Goal: Task Accomplishment & Management: Manage account settings

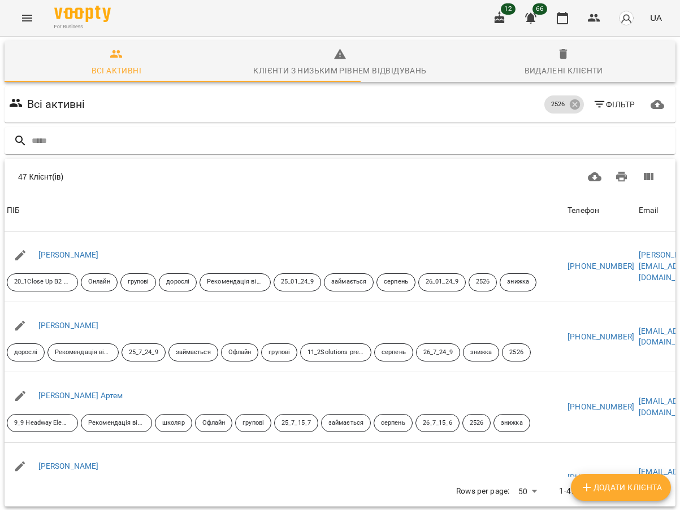
scroll to position [3048, 0]
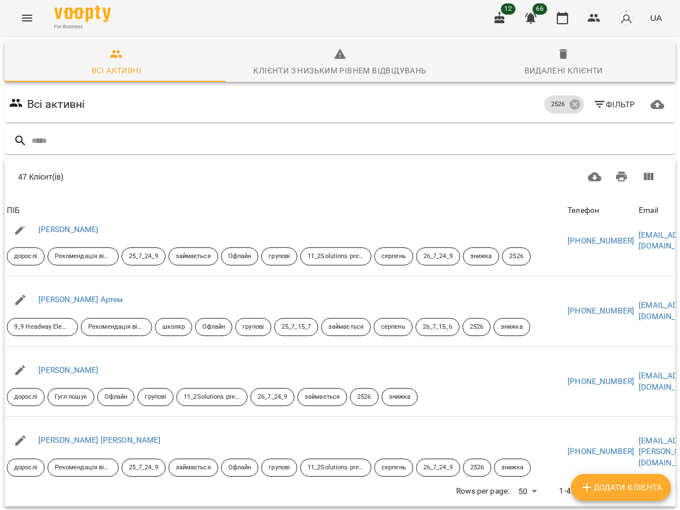
click at [312, 125] on div at bounding box center [339, 141] width 675 height 32
click at [132, 132] on input "text" at bounding box center [351, 141] width 639 height 19
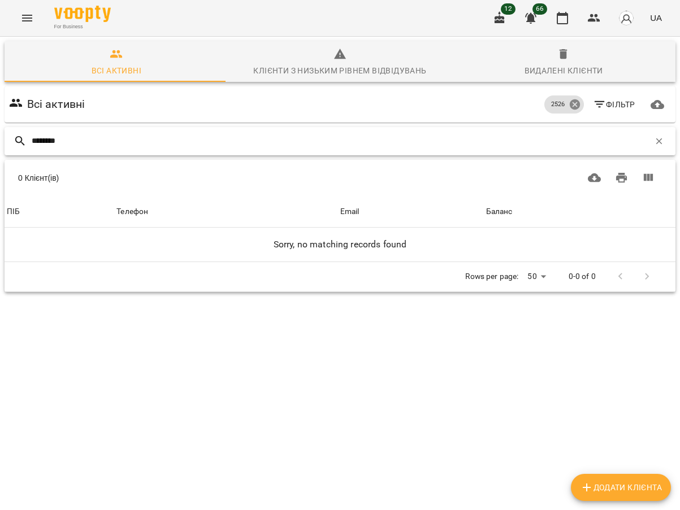
type input "********"
click at [568, 98] on icon at bounding box center [574, 104] width 12 height 12
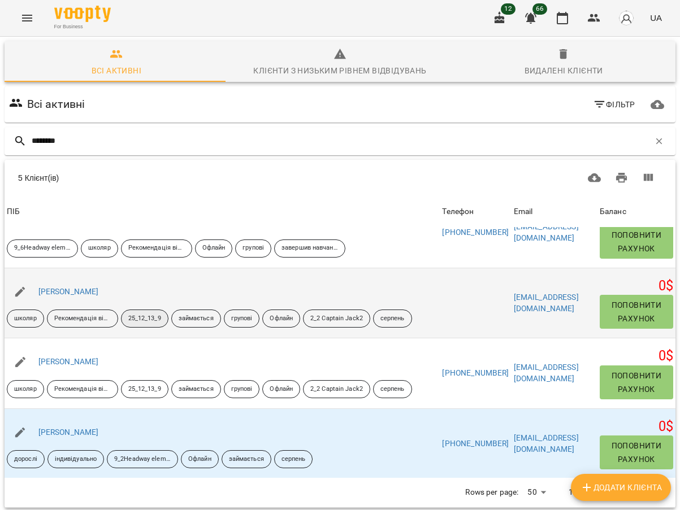
scroll to position [57, 0]
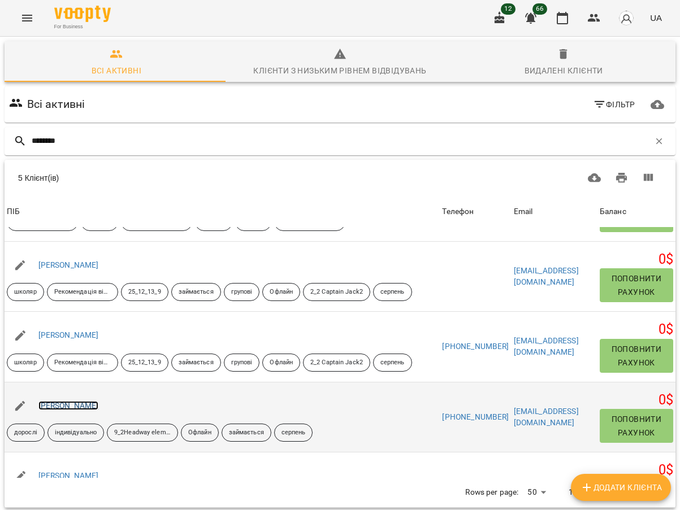
click at [98, 401] on link "Шевченко Олександра" at bounding box center [68, 405] width 60 height 9
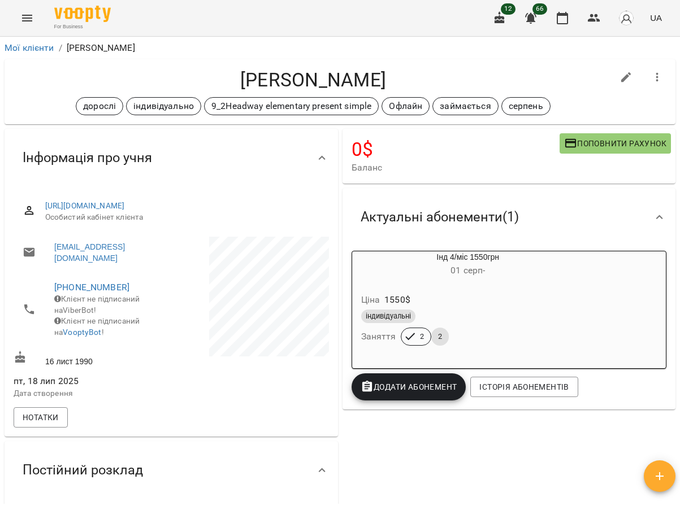
click at [561, 66] on div "Шевченко Олександра дорослі індивідуально 9_2Headway elementary present simple …" at bounding box center [340, 91] width 671 height 65
click at [589, 13] on icon "button" at bounding box center [594, 18] width 14 height 14
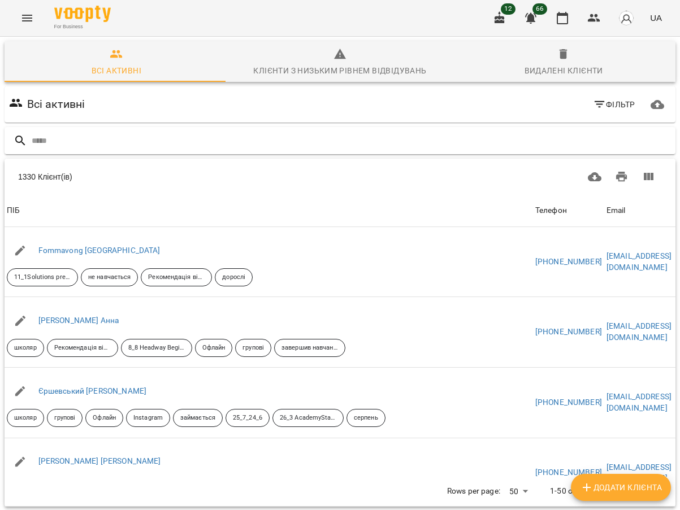
click at [58, 140] on input "text" at bounding box center [351, 141] width 639 height 19
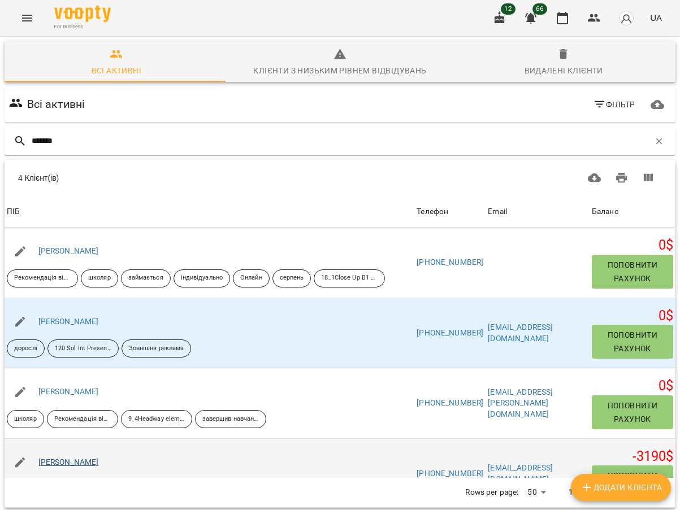
type input "*******"
click at [85, 463] on link "Данилюк Світлана" at bounding box center [68, 462] width 60 height 9
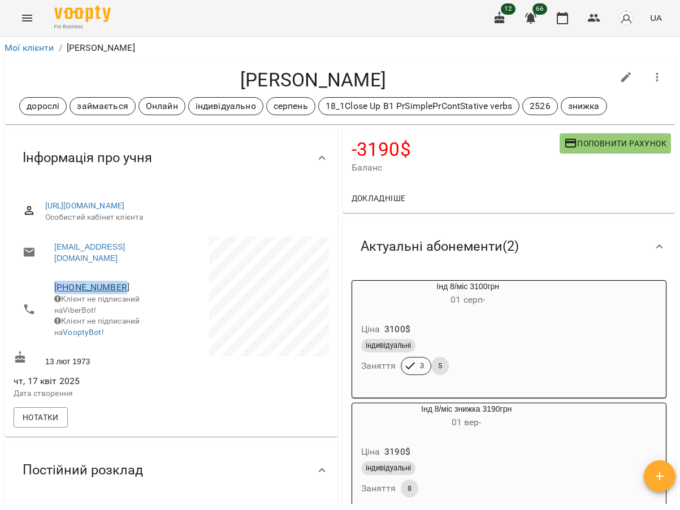
drag, startPoint x: 130, startPoint y: 285, endPoint x: 56, endPoint y: 289, distance: 74.2
click at [56, 289] on span "+380933329060" at bounding box center [107, 288] width 106 height 14
copy link "+380933329060"
click at [587, 19] on button "button" at bounding box center [593, 18] width 27 height 27
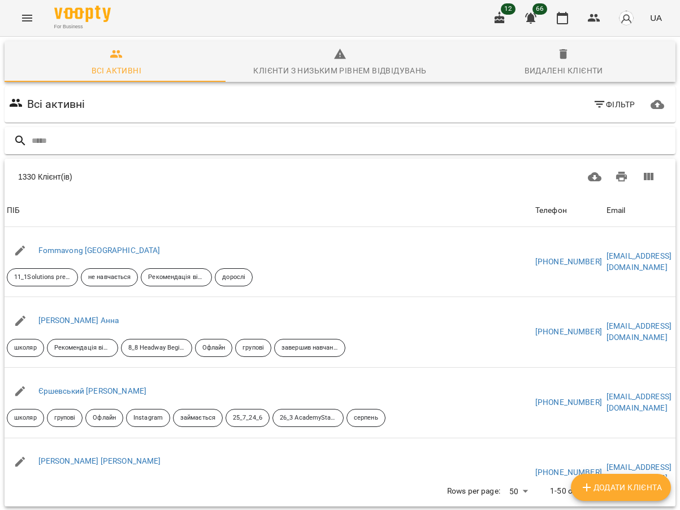
click at [127, 128] on div at bounding box center [340, 141] width 671 height 28
click at [105, 154] on div at bounding box center [340, 141] width 671 height 28
click at [106, 141] on input "text" at bounding box center [351, 141] width 639 height 19
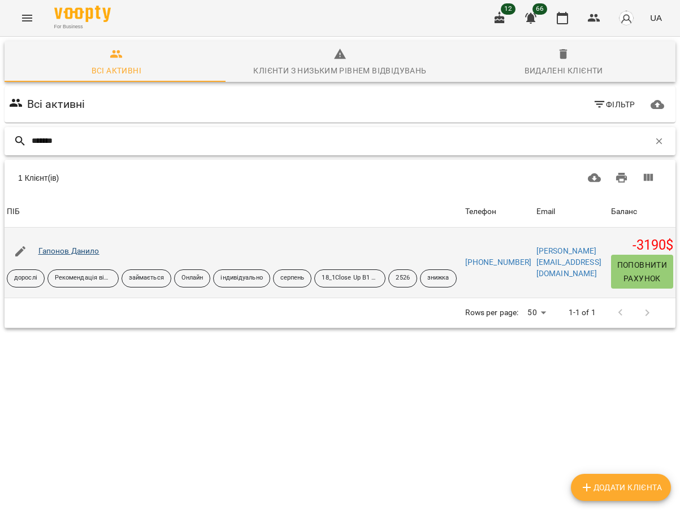
type input "*******"
click at [74, 249] on link "Гапонов Данило" at bounding box center [68, 250] width 61 height 9
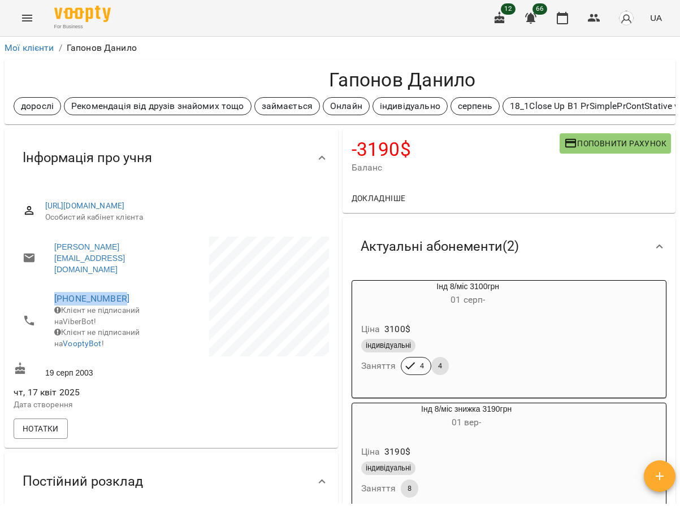
drag, startPoint x: 134, startPoint y: 285, endPoint x: 54, endPoint y: 285, distance: 80.8
click at [54, 285] on li "+380989707698 Клієнт не підписаний на ViberBot! Клієнт не підписаний на VooptyB…" at bounding box center [91, 320] width 155 height 73
copy link "+380989707698"
click at [27, 47] on link "Мої клієнти" at bounding box center [30, 47] width 50 height 11
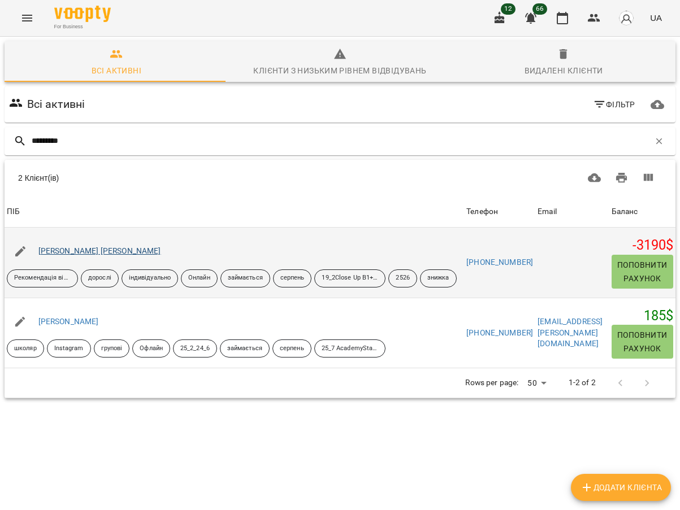
type input "*********"
click at [92, 249] on link "Литвинчук Ольга" at bounding box center [99, 250] width 123 height 9
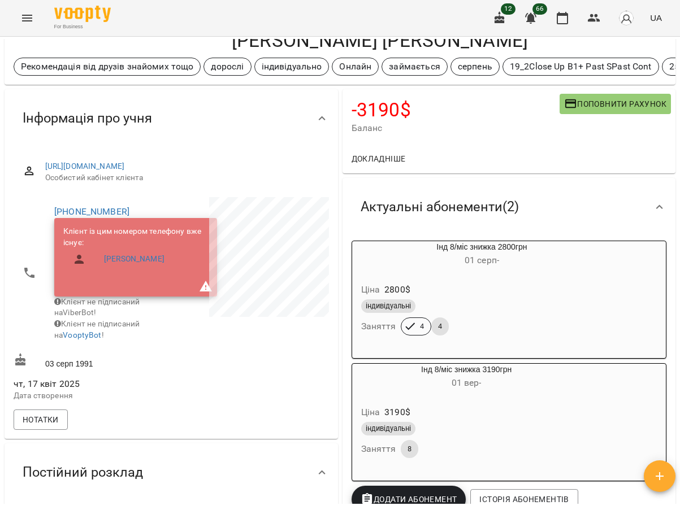
scroll to position [57, 0]
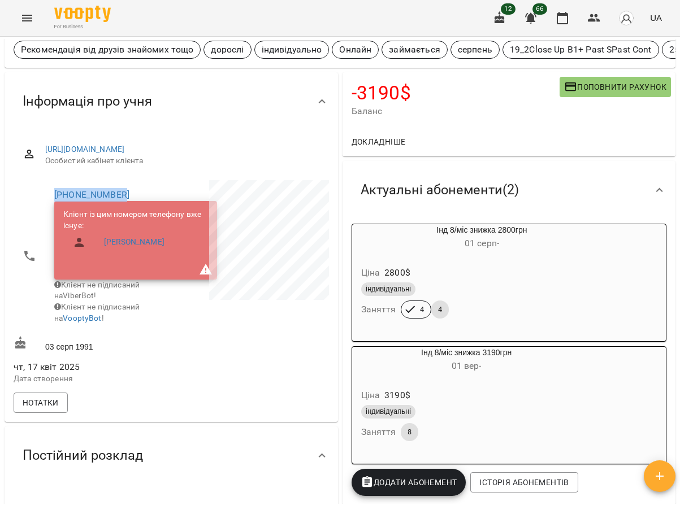
drag, startPoint x: 126, startPoint y: 199, endPoint x: 46, endPoint y: 206, distance: 80.0
click at [46, 206] on li "+380974561991 Клієнт із цим номером телефону вже існує: Литвинчук Соломія Клієн…" at bounding box center [91, 256] width 155 height 152
copy link "+380974561991"
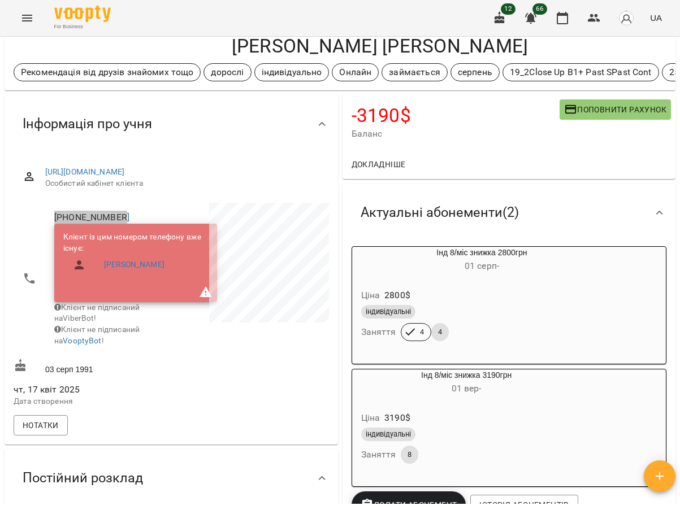
scroll to position [0, 0]
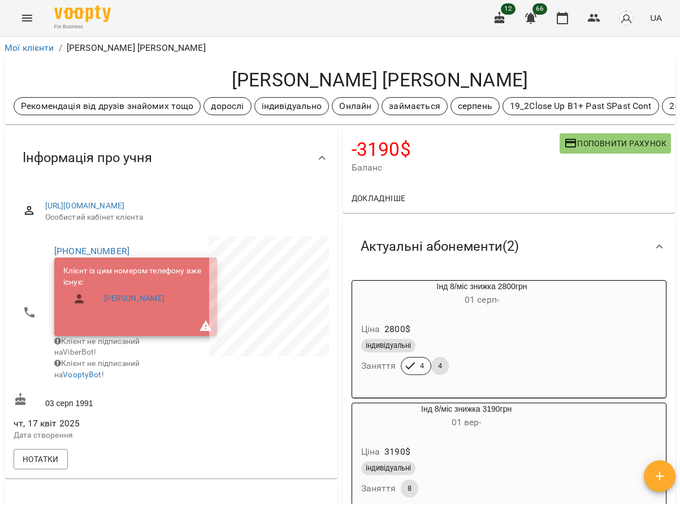
click at [414, 51] on ol "Мої клієнти / Литвинчук Ольга" at bounding box center [340, 48] width 671 height 14
click at [586, 18] on button "button" at bounding box center [593, 18] width 27 height 27
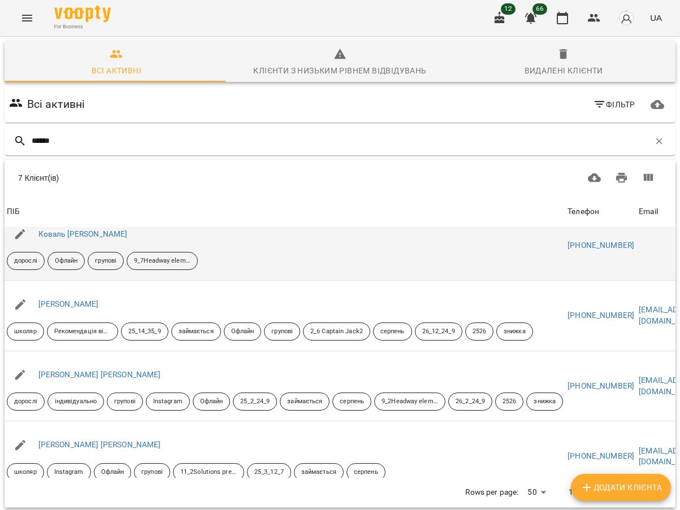
scroll to position [113, 0]
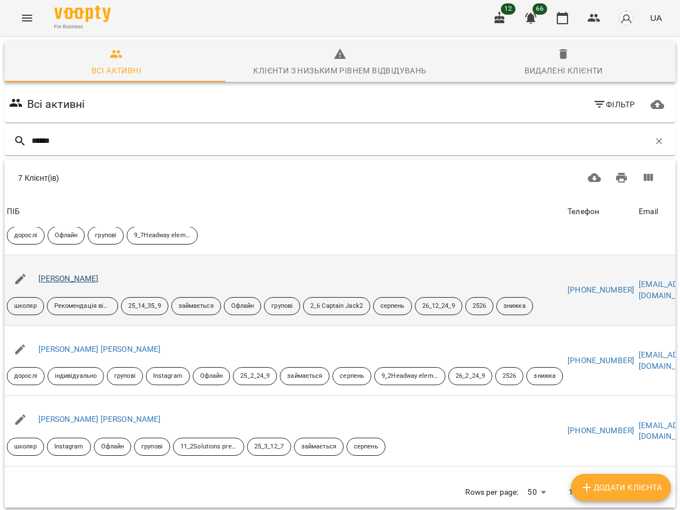
type input "******"
click at [59, 283] on link "Коваль Поліна" at bounding box center [68, 278] width 60 height 9
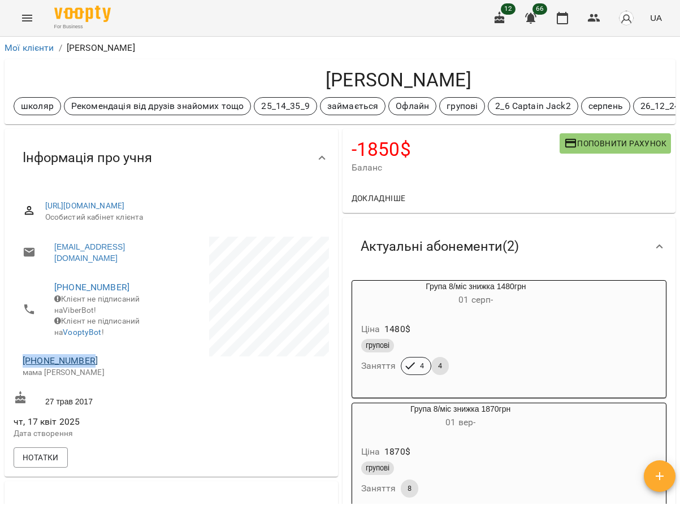
drag, startPoint x: 97, startPoint y: 372, endPoint x: 23, endPoint y: 371, distance: 74.6
click at [23, 368] on span "+380987187621" at bounding box center [91, 361] width 137 height 14
copy link "+380987187621"
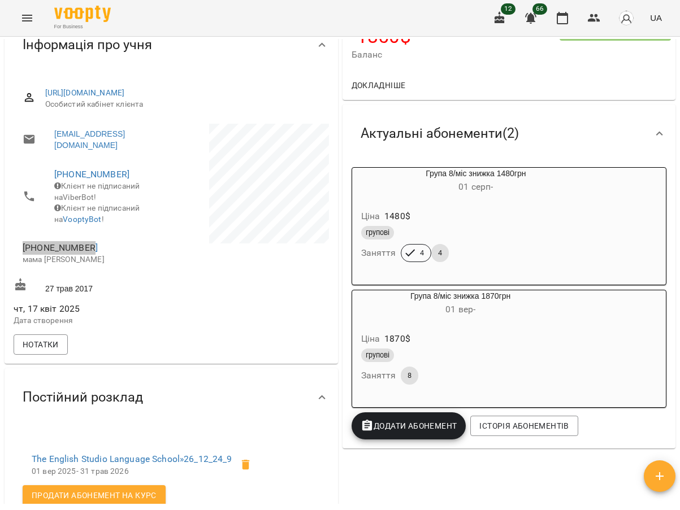
scroll to position [57, 0]
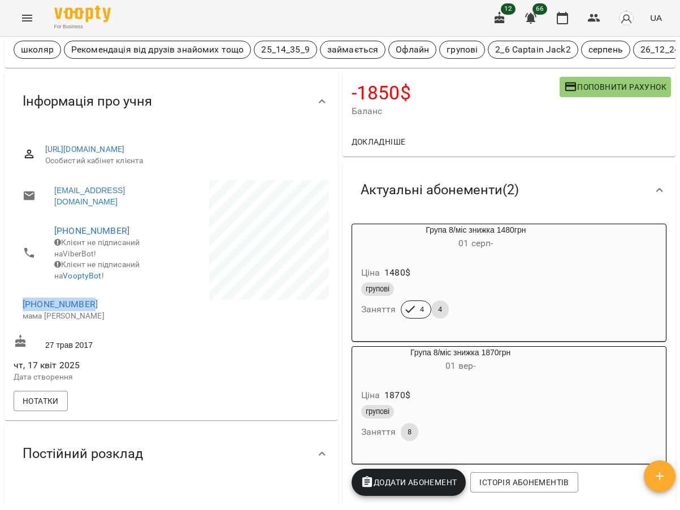
click at [311, 365] on div at bounding box center [251, 283] width 160 height 211
click at [268, 389] on div at bounding box center [251, 283] width 160 height 211
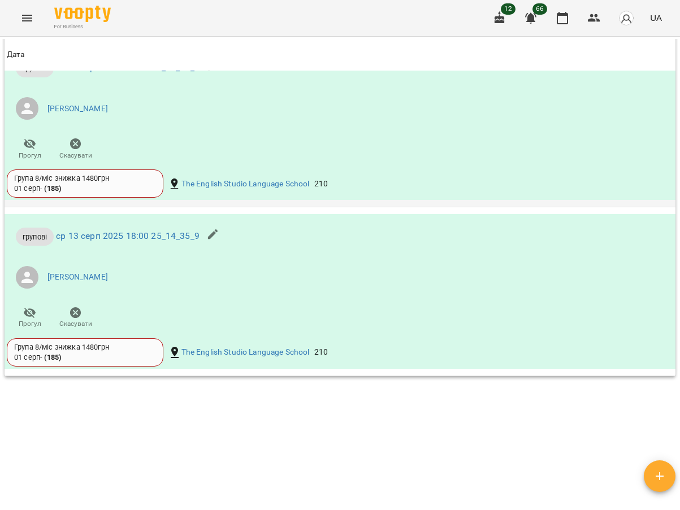
scroll to position [1141, 0]
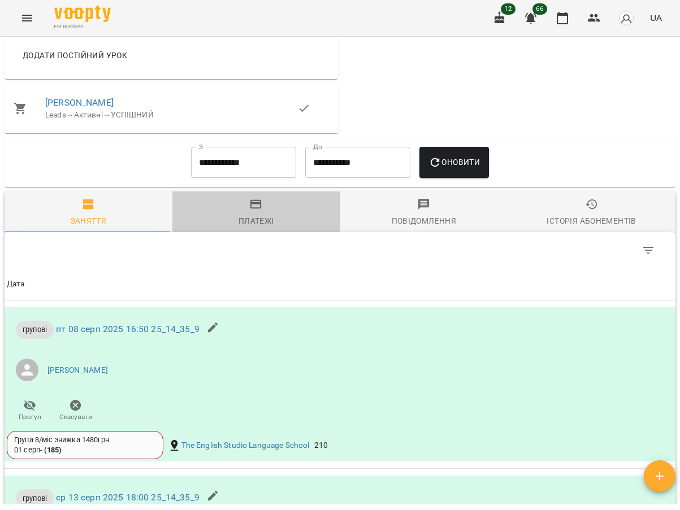
click at [257, 209] on icon "button" at bounding box center [255, 204] width 11 height 9
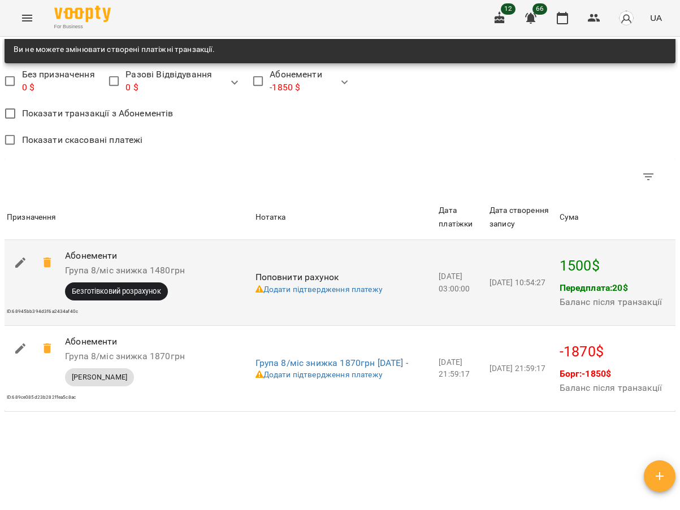
scroll to position [942, 0]
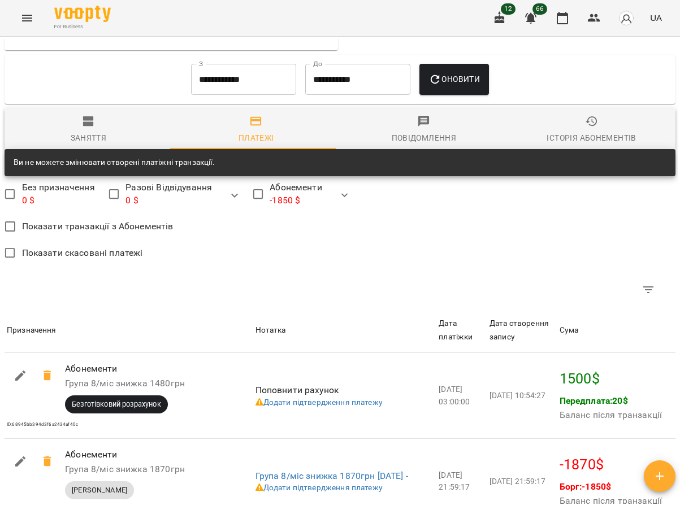
click at [444, 233] on div "Показати транзакції з Абонементів" at bounding box center [340, 228] width 671 height 27
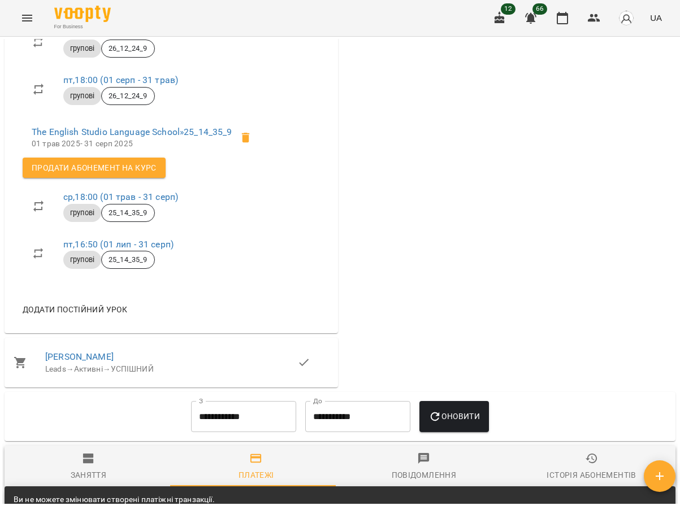
scroll to position [603, 0]
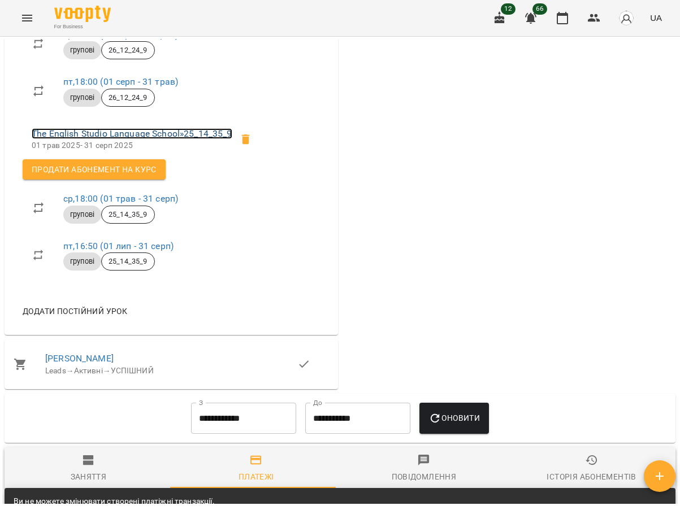
click at [121, 139] on link "The English Studio Language School » 25_14_35_9" at bounding box center [132, 133] width 201 height 11
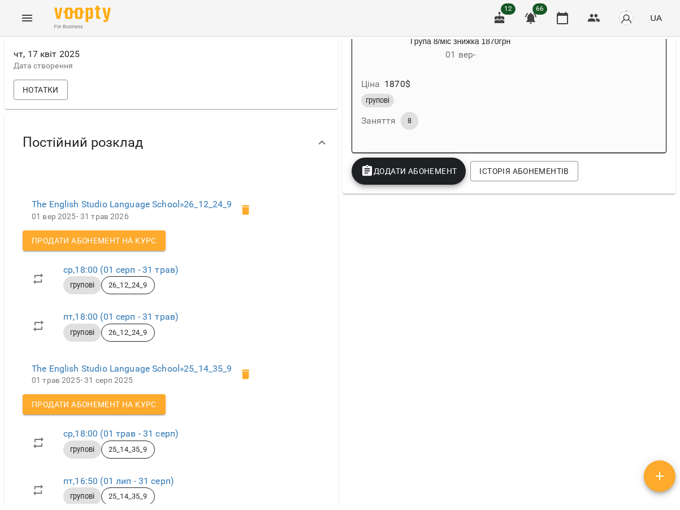
scroll to position [452, 0]
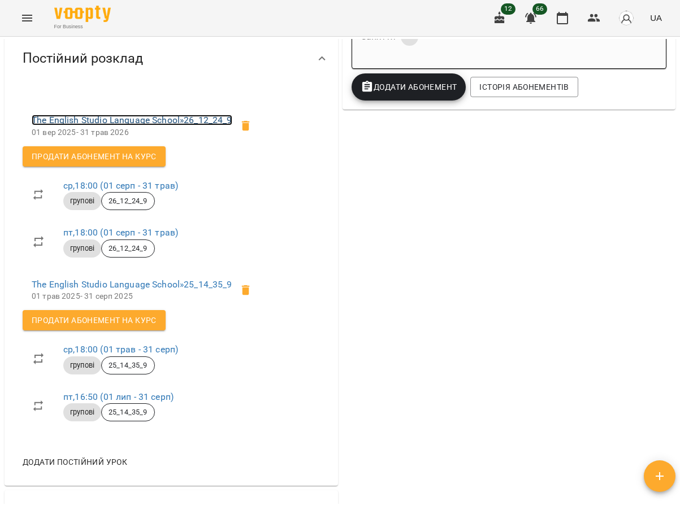
click at [137, 125] on link "The English Studio Language School » 26_12_24_9" at bounding box center [132, 120] width 201 height 11
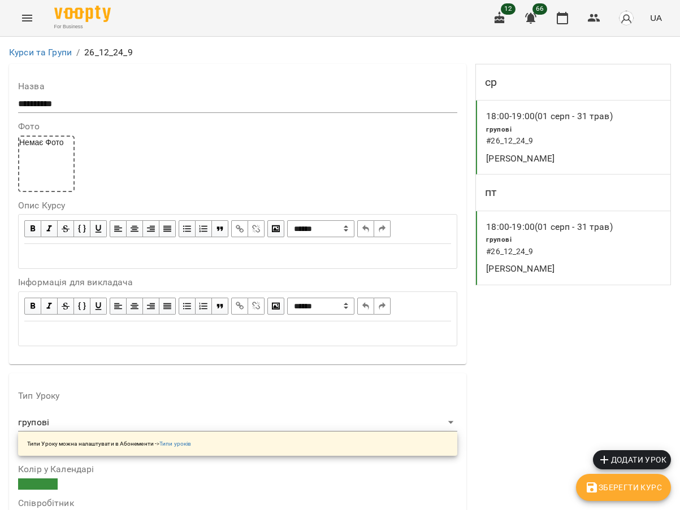
scroll to position [848, 0]
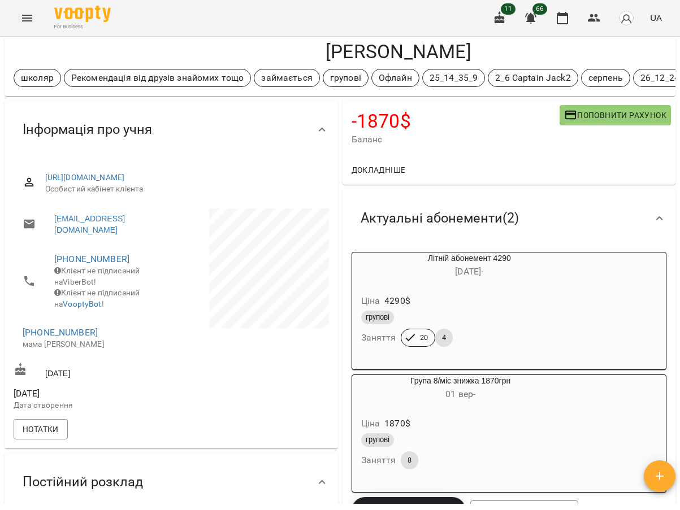
scroll to position [113, 0]
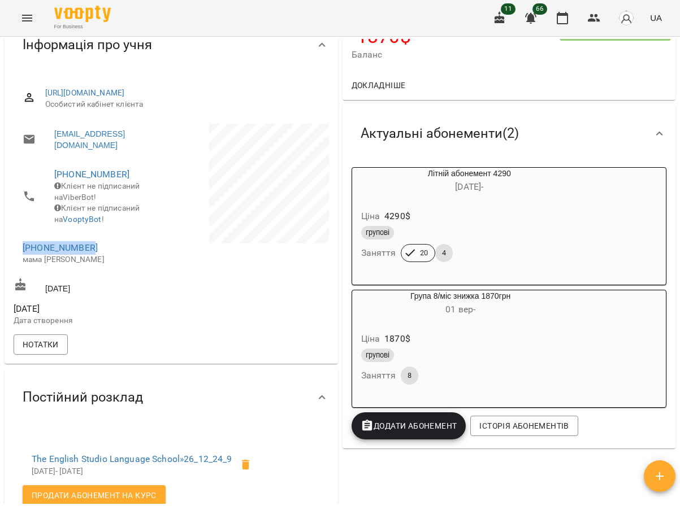
drag, startPoint x: 112, startPoint y: 254, endPoint x: 5, endPoint y: 255, distance: 107.4
click at [5, 255] on div "https://www.voopty.com/client/67e2bd1bcdfcd2fca8e8c93c/6800c31af9c4731514c607bb…" at bounding box center [171, 219] width 333 height 290
copy link "[PHONE_NUMBER]"
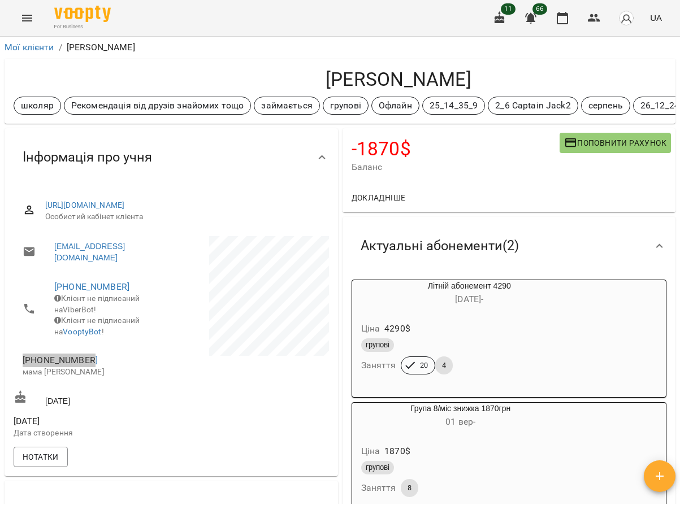
scroll to position [0, 0]
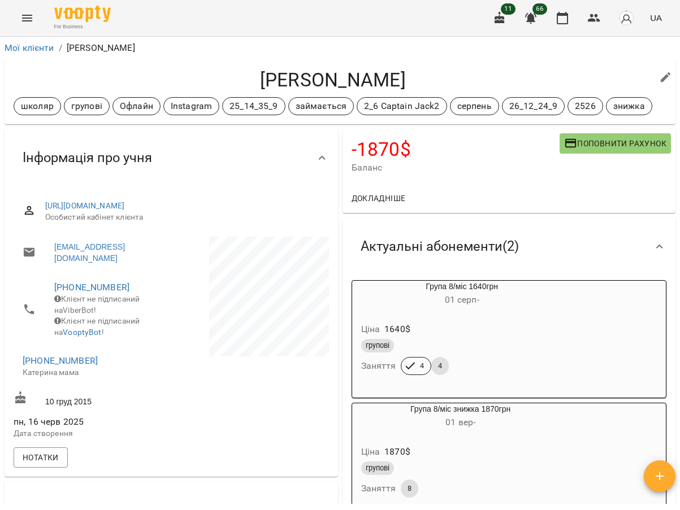
click at [333, 15] on div "For Business 11 66 UA" at bounding box center [340, 18] width 680 height 36
drag, startPoint x: 101, startPoint y: 369, endPoint x: 21, endPoint y: 371, distance: 79.7
click at [21, 372] on li "+380963635936 Катерина мама" at bounding box center [91, 366] width 155 height 40
copy link "+380963635936"
click at [589, 21] on button "button" at bounding box center [593, 18] width 27 height 27
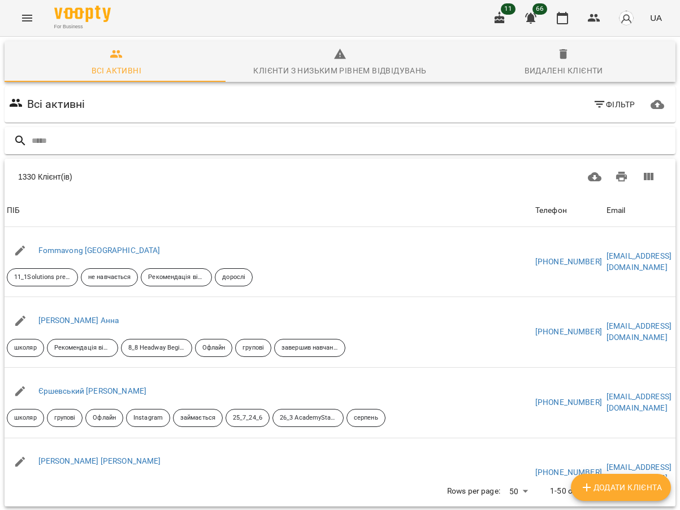
click at [63, 137] on input "text" at bounding box center [351, 141] width 639 height 19
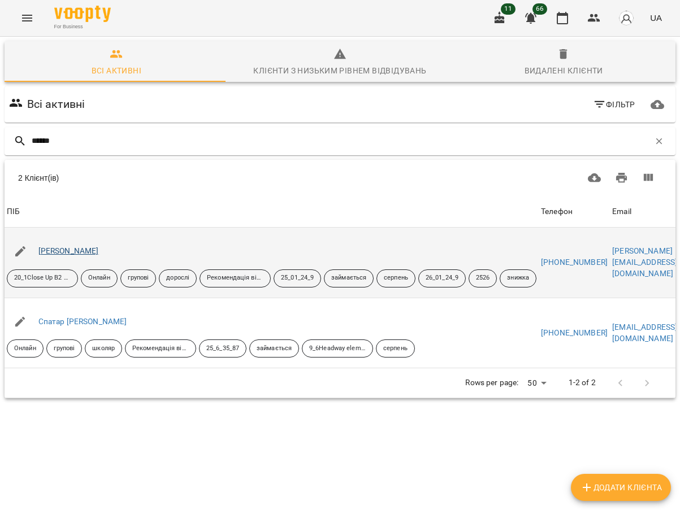
type input "******"
click at [73, 251] on link "Спатар Олена" at bounding box center [68, 250] width 60 height 9
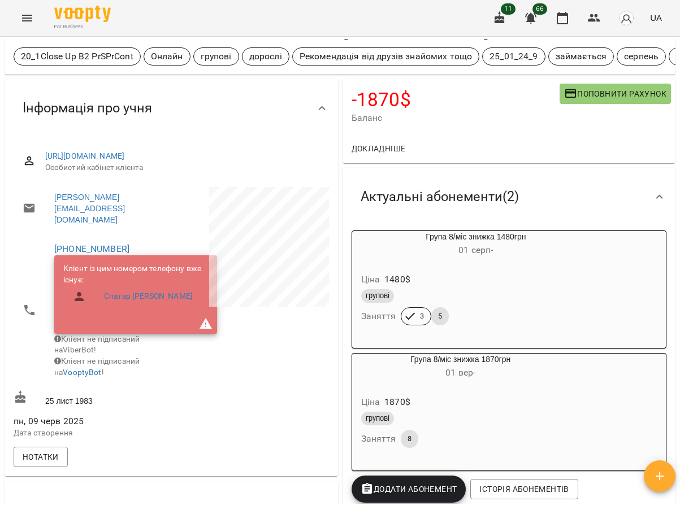
scroll to position [113, 0]
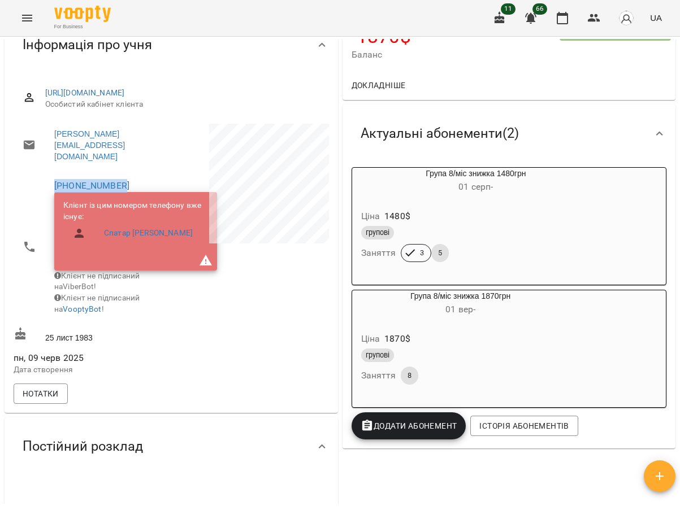
drag, startPoint x: 131, startPoint y: 175, endPoint x: 43, endPoint y: 177, distance: 87.6
click at [43, 177] on li "+380961565898 Клієнт із цим номером телефону вже існує: Спатар Ярослава Клієнт …" at bounding box center [91, 247] width 155 height 152
copy link "+380961565898"
drag, startPoint x: 554, startPoint y: 123, endPoint x: 549, endPoint y: 130, distance: 8.8
click at [555, 123] on div "Актуальні абонементи ( 2 )" at bounding box center [498, 134] width 295 height 36
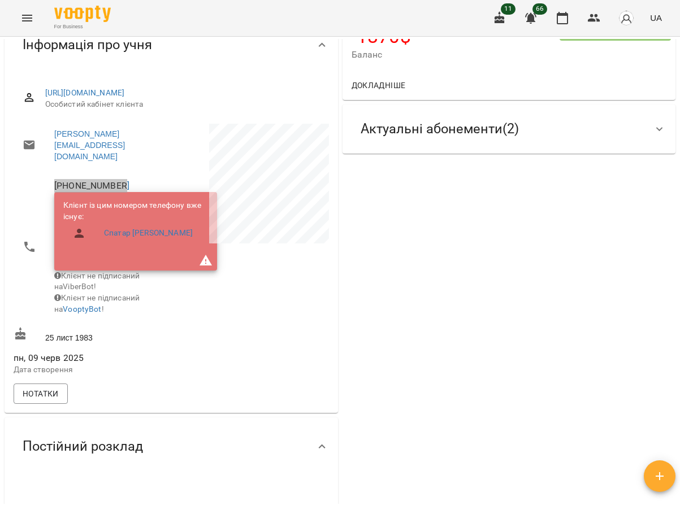
scroll to position [0, 0]
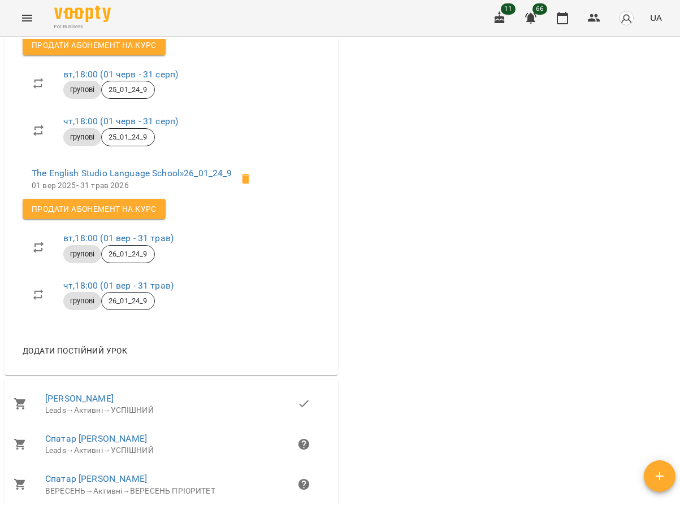
scroll to position [622, 0]
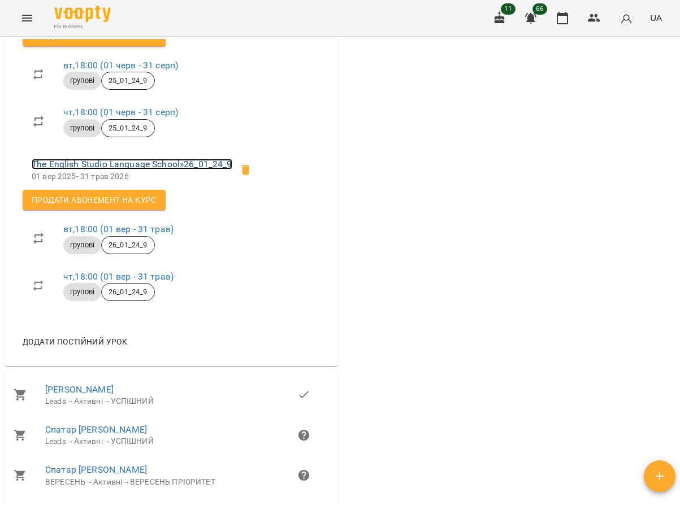
click at [180, 163] on link "The English Studio Language School » 26_01_24_9" at bounding box center [132, 164] width 201 height 11
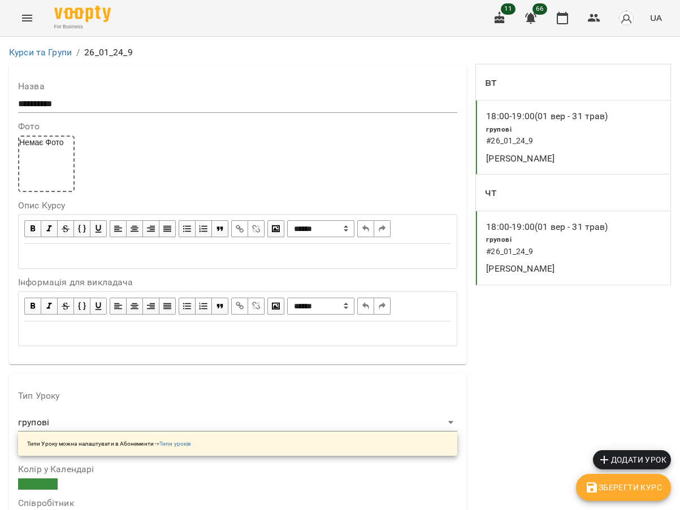
scroll to position [904, 0]
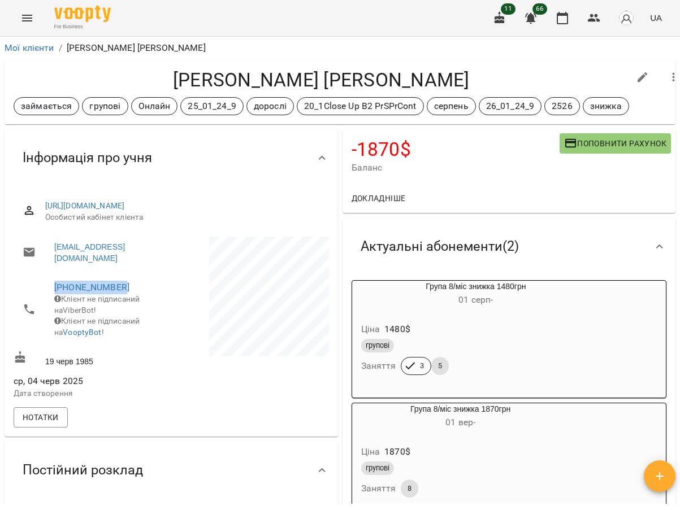
drag, startPoint x: 129, startPoint y: 289, endPoint x: 47, endPoint y: 291, distance: 81.4
click at [47, 291] on li "+380936084458 Клієнт не підписаний на ViberBot! Клієнт не підписаний на VooptyB…" at bounding box center [91, 309] width 155 height 73
copy link "+380936084458"
click at [595, 19] on icon "button" at bounding box center [594, 18] width 14 height 14
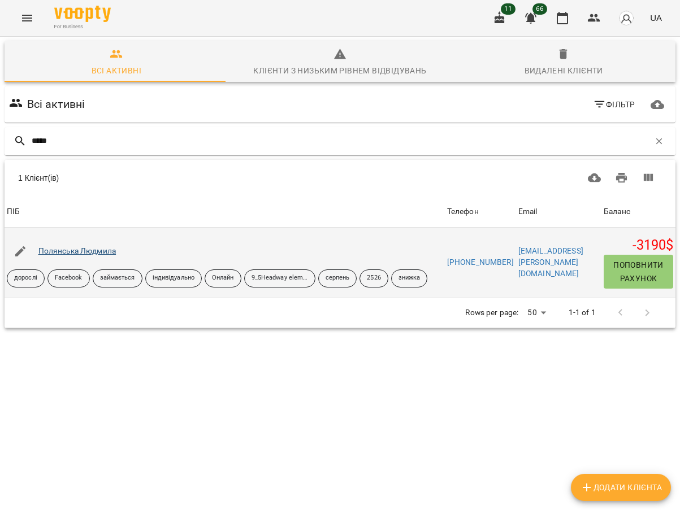
type input "*****"
click at [98, 253] on link "Полянська Людмила" at bounding box center [77, 250] width 78 height 9
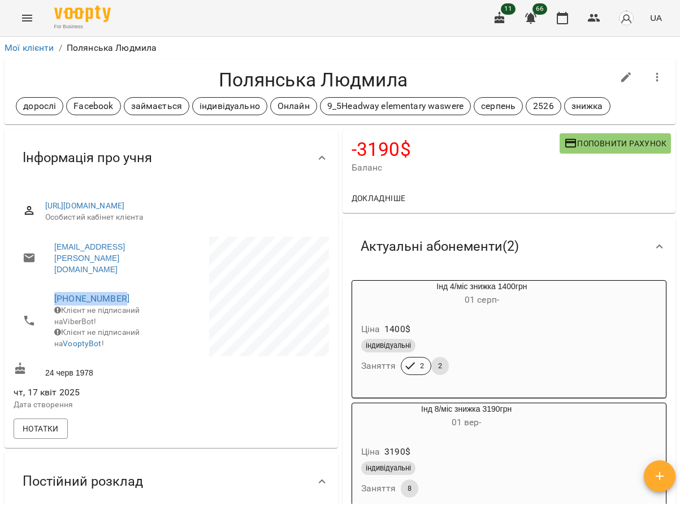
drag, startPoint x: 138, startPoint y: 289, endPoint x: 47, endPoint y: 291, distance: 91.6
click at [47, 291] on li "+380669617103 Клієнт не підписаний на ViberBot! Клієнт не підписаний на VooptyB…" at bounding box center [91, 320] width 155 height 73
copy link "+380669617103"
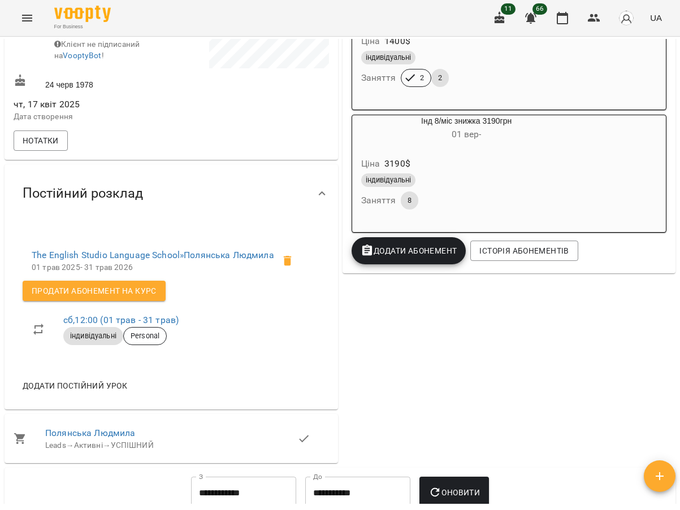
scroll to position [283, 0]
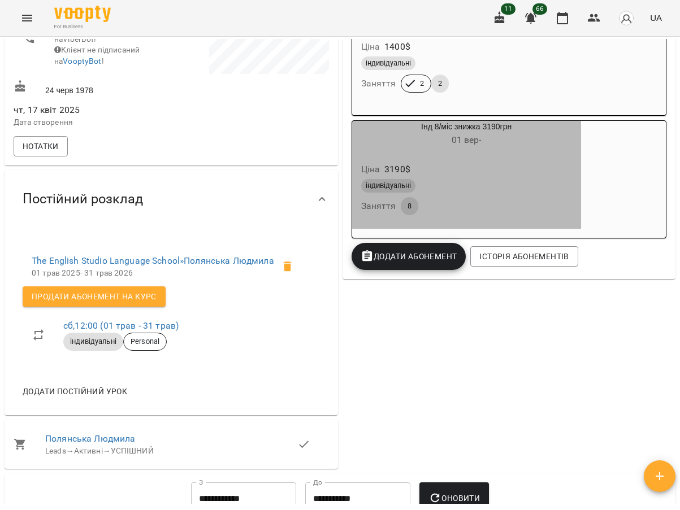
click at [489, 181] on div "індивідуальні" at bounding box center [466, 186] width 215 height 18
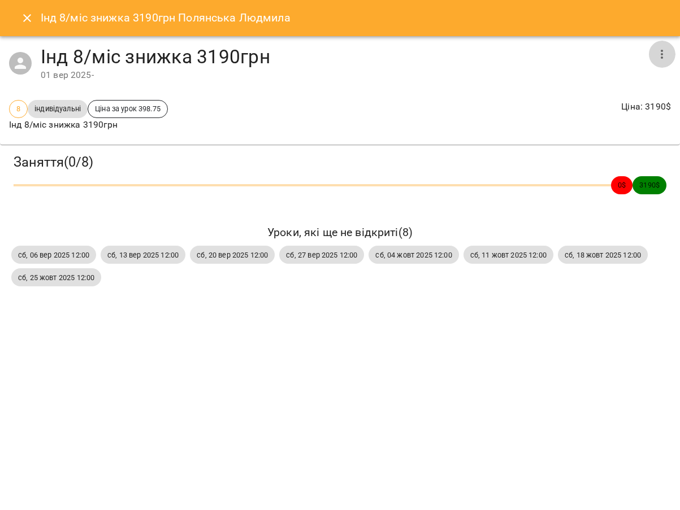
click at [649, 58] on button "button" at bounding box center [661, 54] width 27 height 27
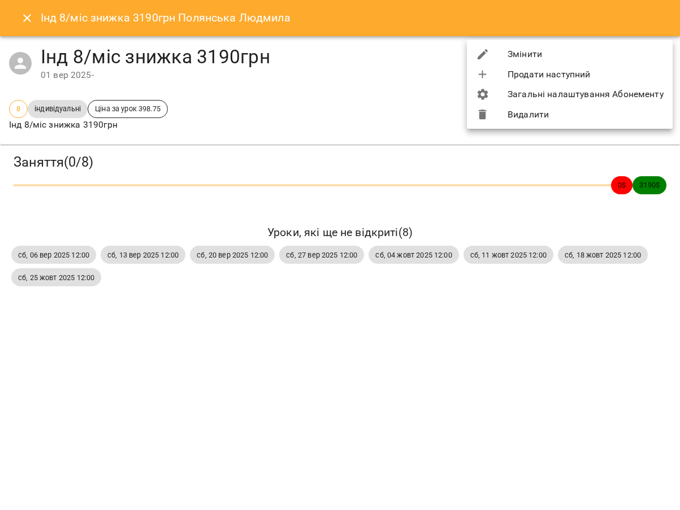
click at [523, 119] on li "Видалити" at bounding box center [570, 115] width 206 height 20
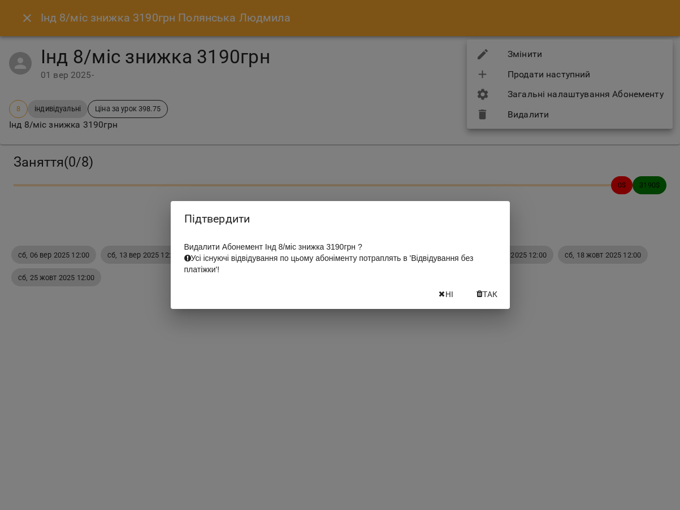
click at [483, 296] on span "Так" at bounding box center [490, 295] width 15 height 14
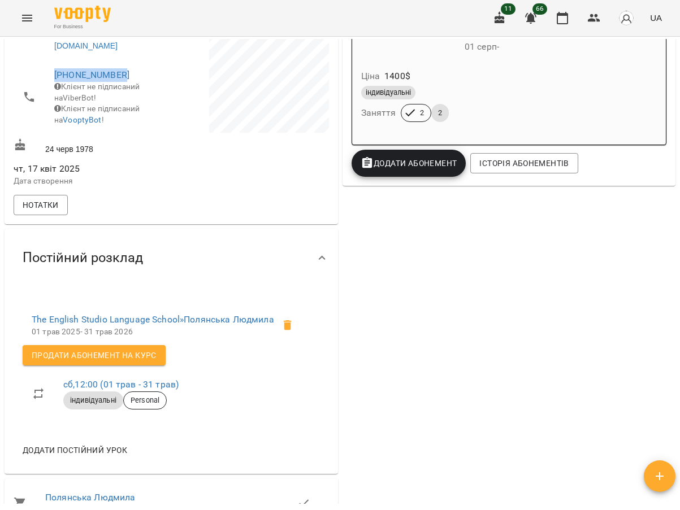
scroll to position [226, 0]
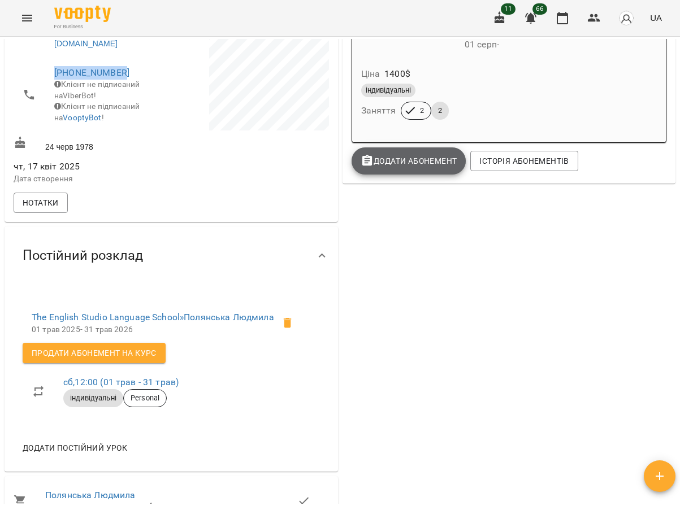
click at [418, 166] on span "Додати Абонемент" at bounding box center [408, 161] width 97 height 14
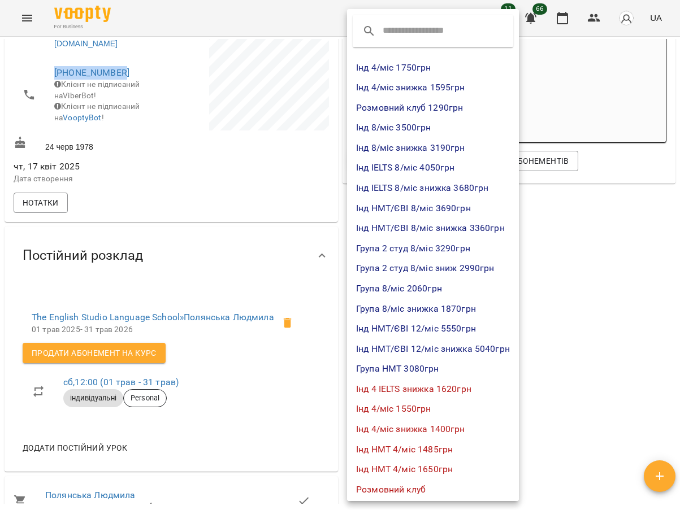
click at [402, 87] on li "Інд 4/міс знижка 1595грн" at bounding box center [433, 87] width 172 height 20
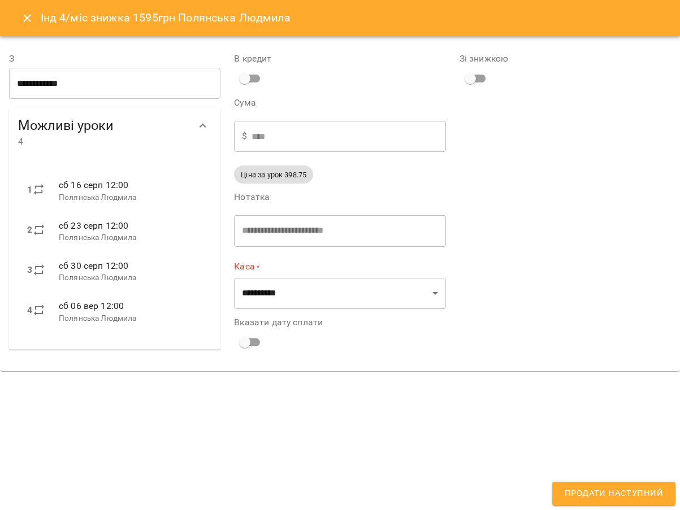
click at [131, 84] on input "**********" at bounding box center [114, 84] width 211 height 32
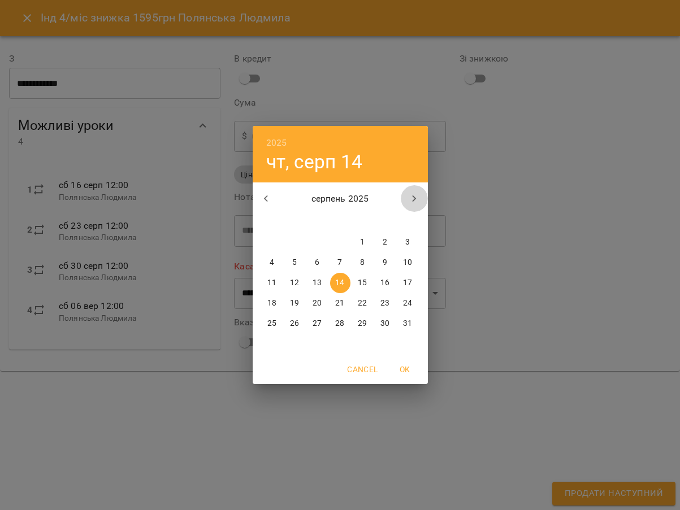
click at [416, 198] on icon "button" at bounding box center [414, 199] width 14 height 14
click at [271, 241] on p "1" at bounding box center [272, 242] width 5 height 11
type input "**********"
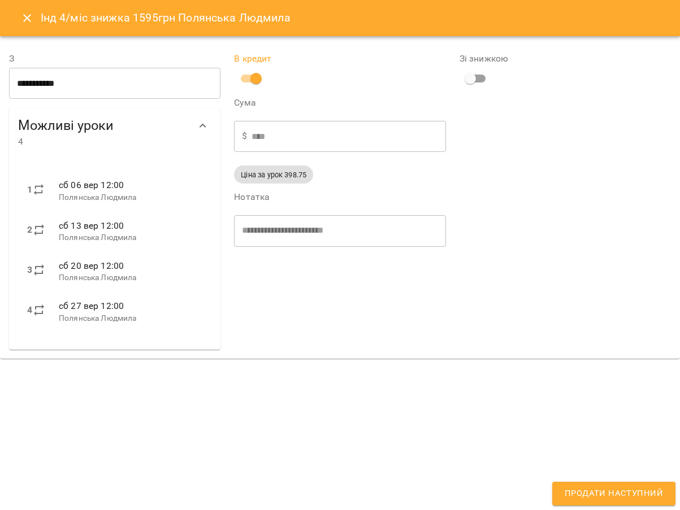
click at [598, 496] on span "Продати наступний" at bounding box center [613, 493] width 98 height 15
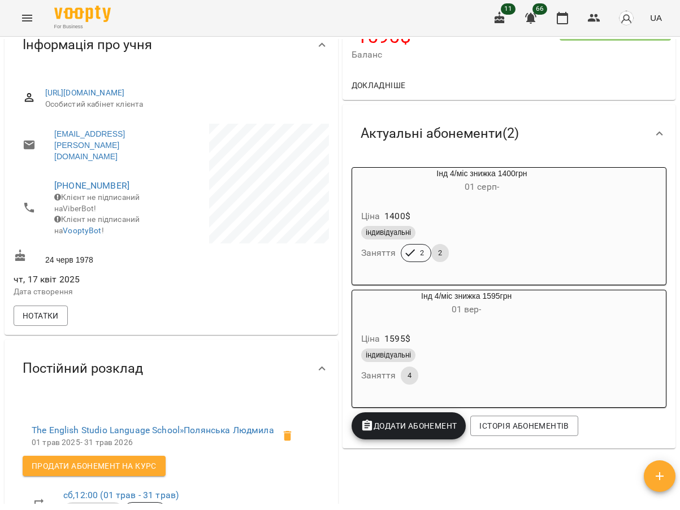
scroll to position [57, 0]
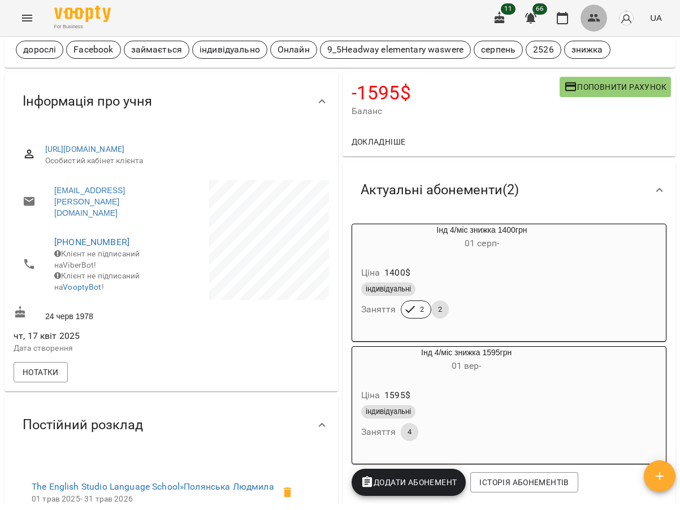
click at [598, 16] on icon "button" at bounding box center [594, 18] width 12 height 8
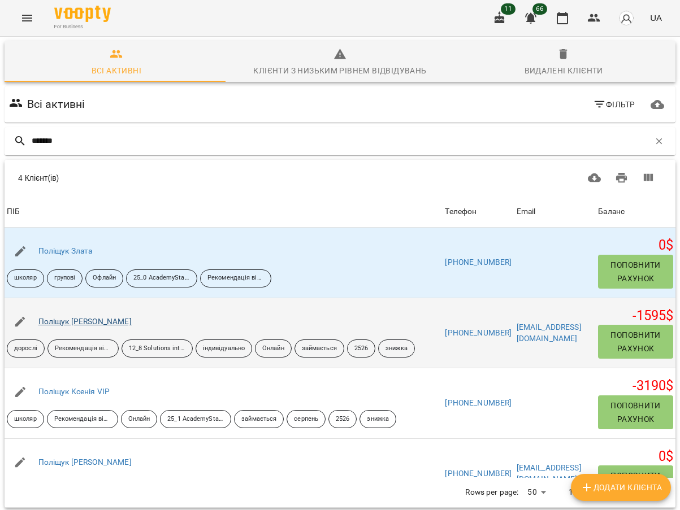
type input "*******"
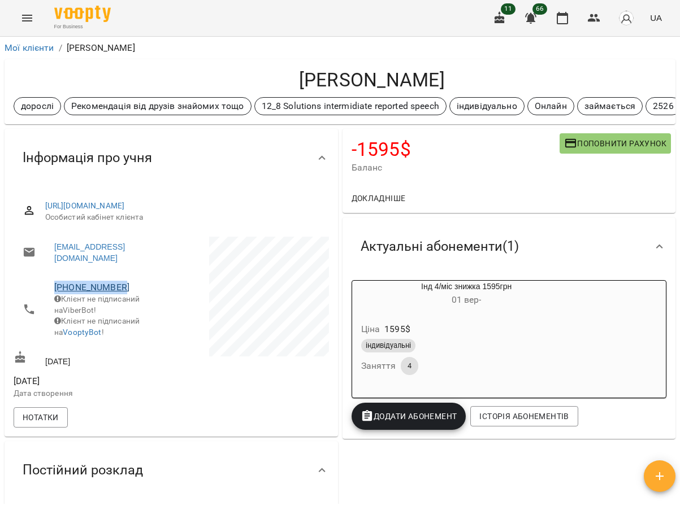
drag, startPoint x: 130, startPoint y: 288, endPoint x: 55, endPoint y: 290, distance: 74.6
click at [55, 290] on span "[PHONE_NUMBER]" at bounding box center [107, 288] width 106 height 14
copy link "[PHONE_NUMBER]"
click at [528, 181] on div "-1595 $ Баланс Поповнити рахунок" at bounding box center [508, 156] width 333 height 55
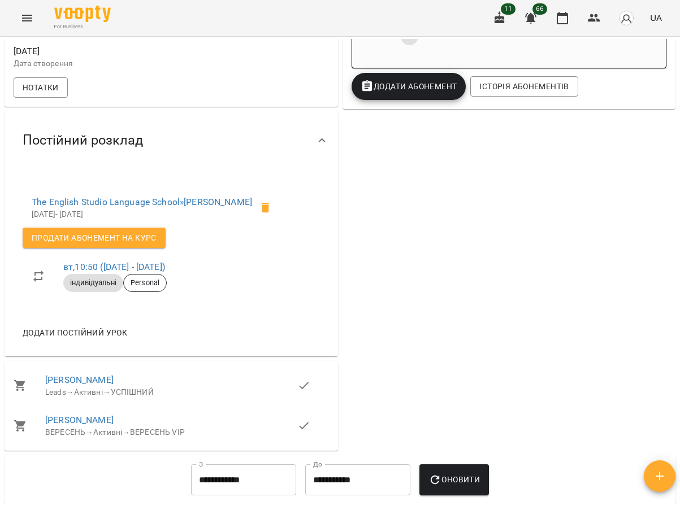
scroll to position [339, 0]
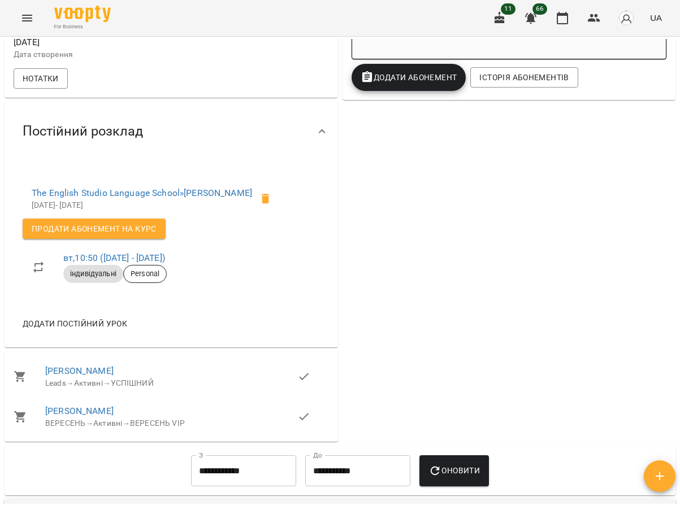
click at [543, 276] on div "-1595 $ Баланс Поповнити рахунок Докладніше -1595 $ Абонементи 0 $ Інд 4/міс зн…" at bounding box center [509, 116] width 338 height 657
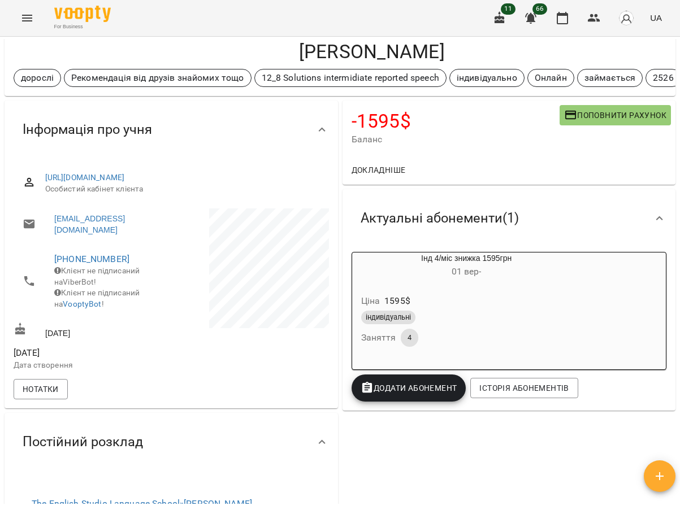
scroll to position [57, 0]
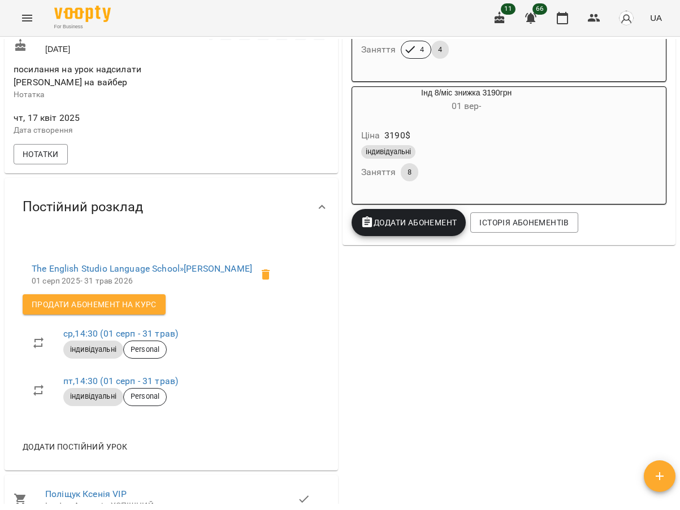
scroll to position [339, 0]
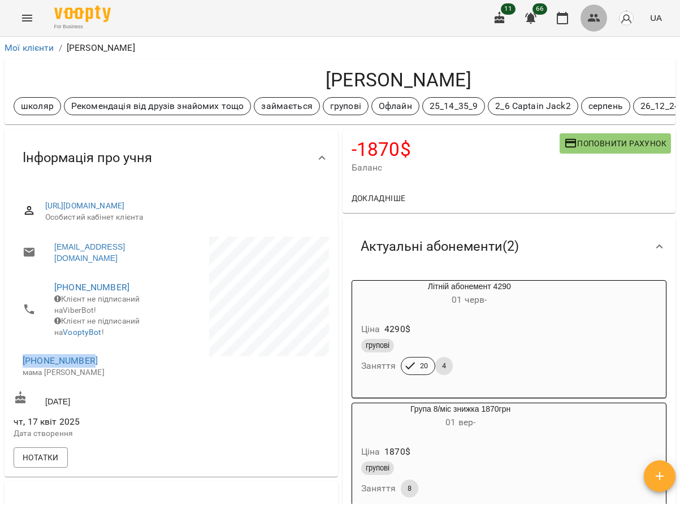
click at [598, 18] on icon "button" at bounding box center [594, 18] width 14 height 14
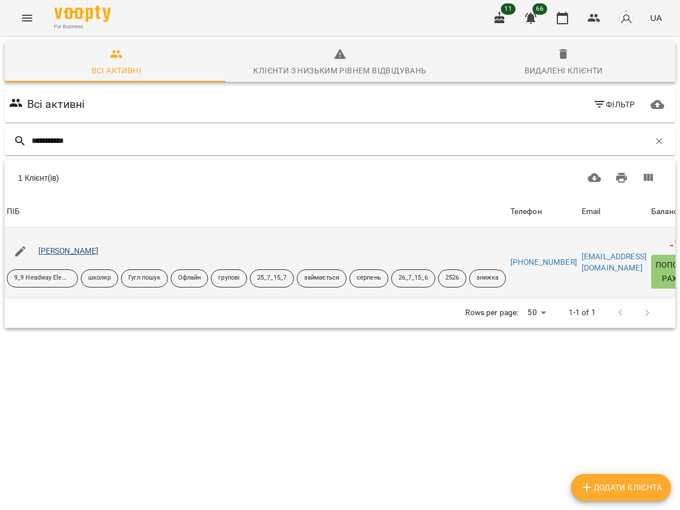
type input "**********"
click at [93, 250] on link "Мирошникова Орина" at bounding box center [68, 250] width 60 height 9
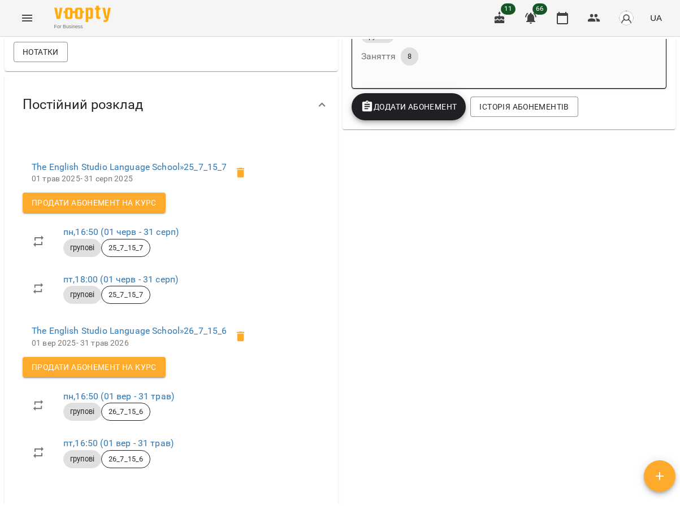
scroll to position [452, 0]
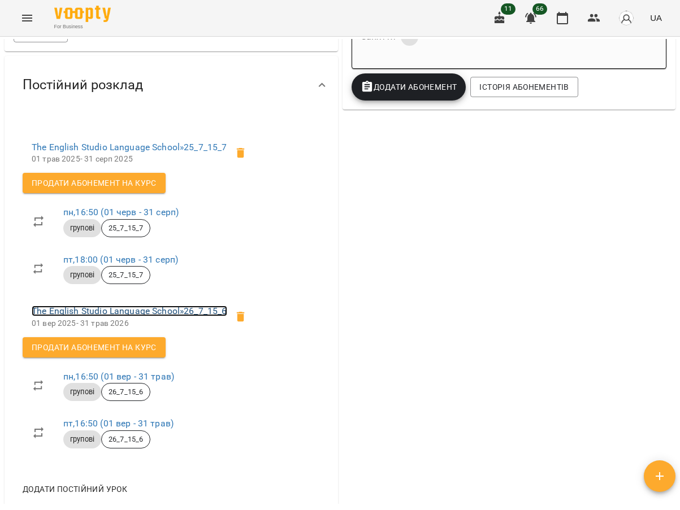
click at [143, 316] on link "The English Studio Language School » 26_7_15_6" at bounding box center [130, 311] width 196 height 11
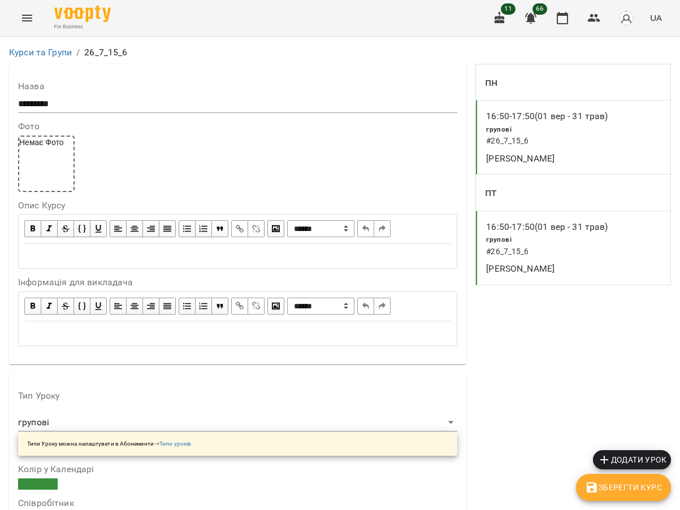
scroll to position [1005, 0]
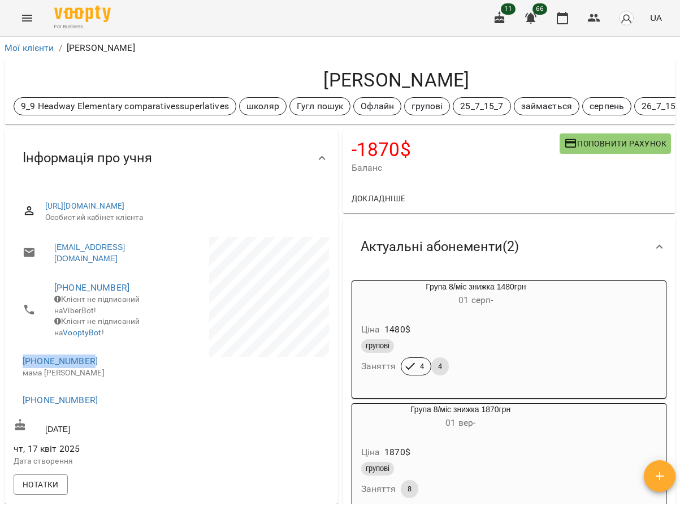
drag, startPoint x: 92, startPoint y: 370, endPoint x: 21, endPoint y: 372, distance: 70.7
click at [21, 372] on li "[PHONE_NUMBER] мама [PERSON_NAME]" at bounding box center [91, 366] width 155 height 40
copy link "[PHONE_NUMBER]"
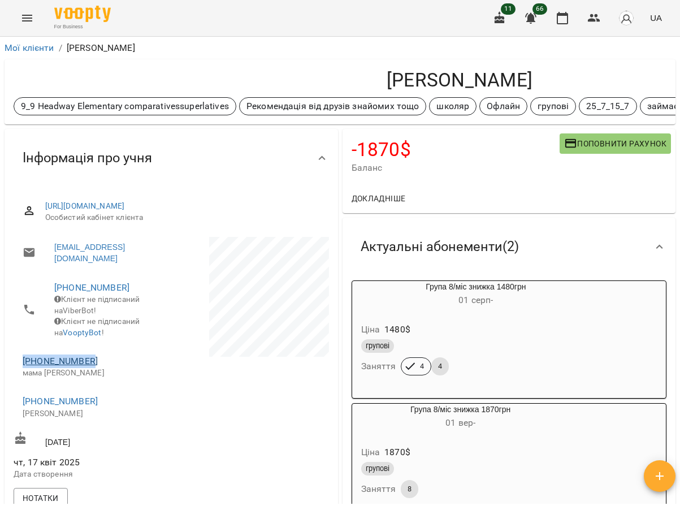
drag, startPoint x: 97, startPoint y: 369, endPoint x: 23, endPoint y: 373, distance: 74.7
click at [23, 368] on span "[PHONE_NUMBER]" at bounding box center [91, 361] width 137 height 14
copy link "[PHONE_NUMBER]"
click at [590, 16] on icon "button" at bounding box center [594, 18] width 14 height 14
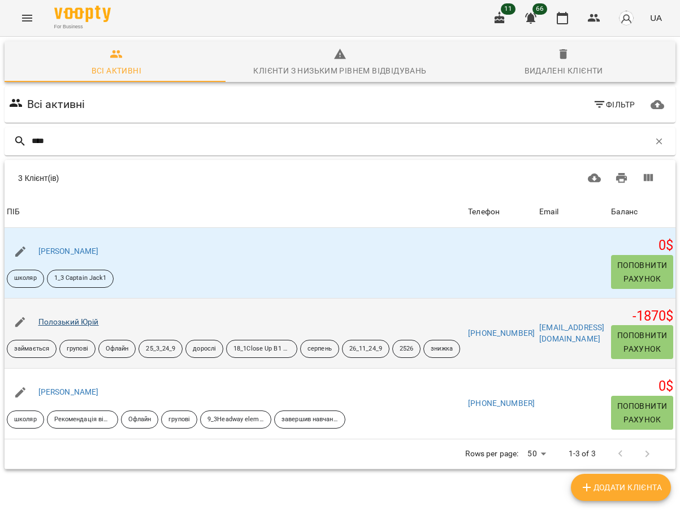
type input "****"
click at [68, 322] on link "Полозький Юрій" at bounding box center [68, 321] width 60 height 9
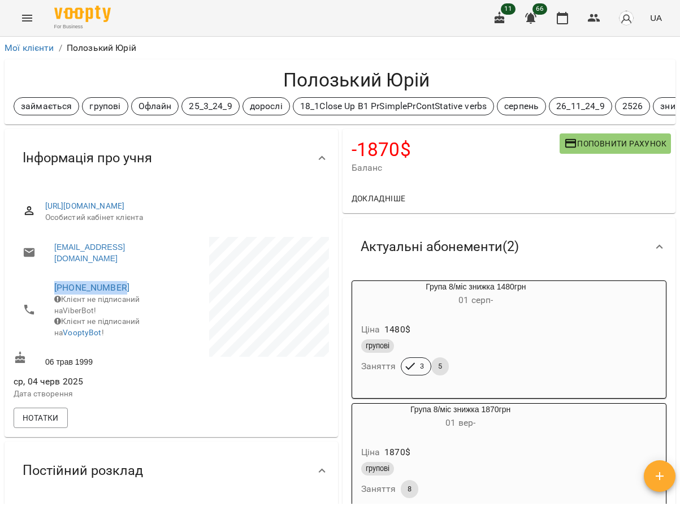
drag, startPoint x: 133, startPoint y: 286, endPoint x: 44, endPoint y: 283, distance: 89.9
click at [44, 283] on li "[PHONE_NUMBER] Клієнт не підписаний на ViberBot! Клієнт не підписаний на Voopty…" at bounding box center [91, 309] width 155 height 73
copy link "[PHONE_NUMBER]"
click at [599, 16] on icon "button" at bounding box center [594, 18] width 14 height 14
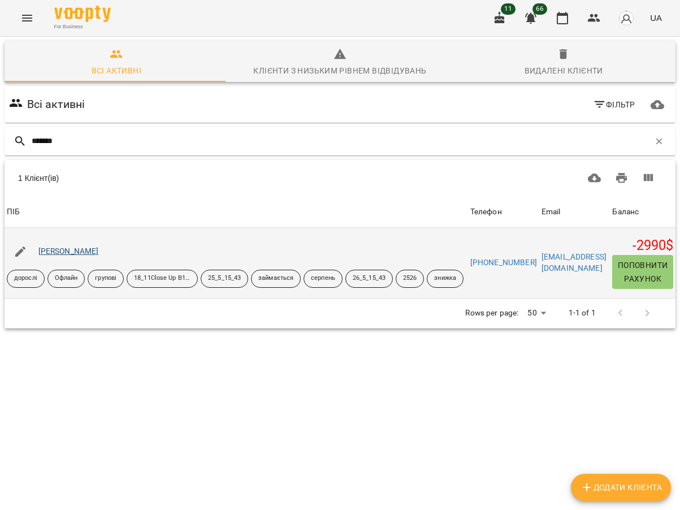
type input "*******"
click at [62, 251] on link "[PERSON_NAME]" at bounding box center [68, 250] width 60 height 9
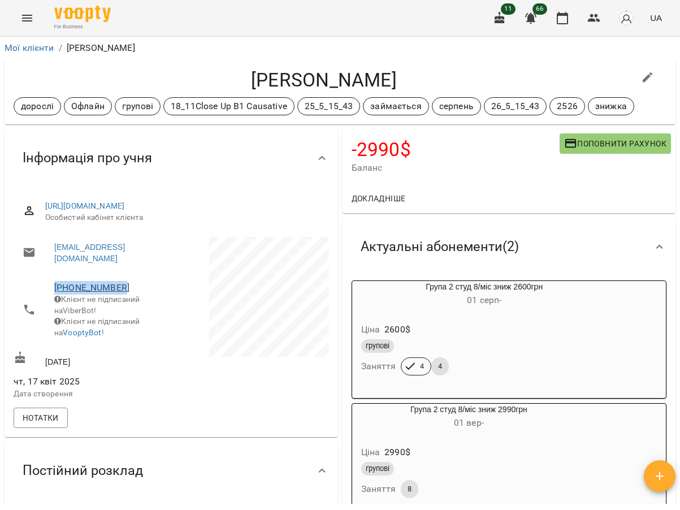
drag, startPoint x: 129, startPoint y: 288, endPoint x: 55, endPoint y: 290, distance: 74.1
click at [55, 290] on span "[PHONE_NUMBER]" at bounding box center [107, 288] width 106 height 14
copy link "[PHONE_NUMBER]"
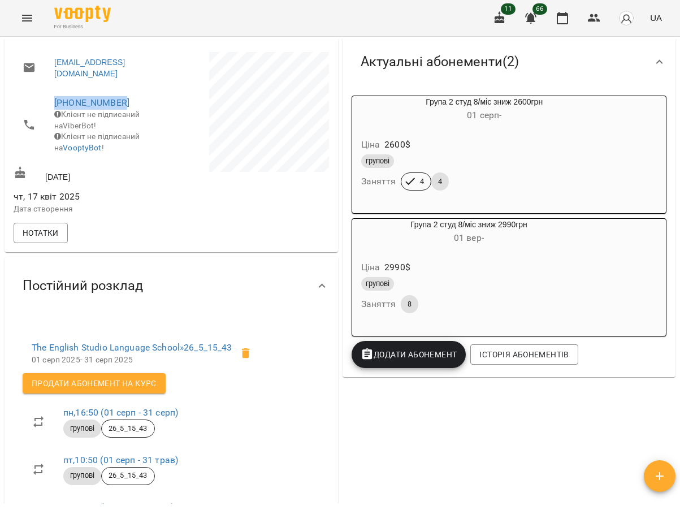
scroll to position [283, 0]
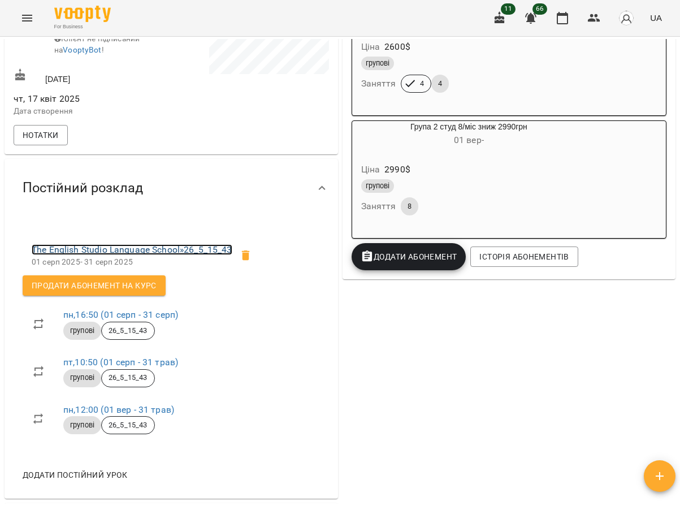
click at [136, 255] on link "The English Studio Language School » 26_5_15_43" at bounding box center [132, 249] width 201 height 11
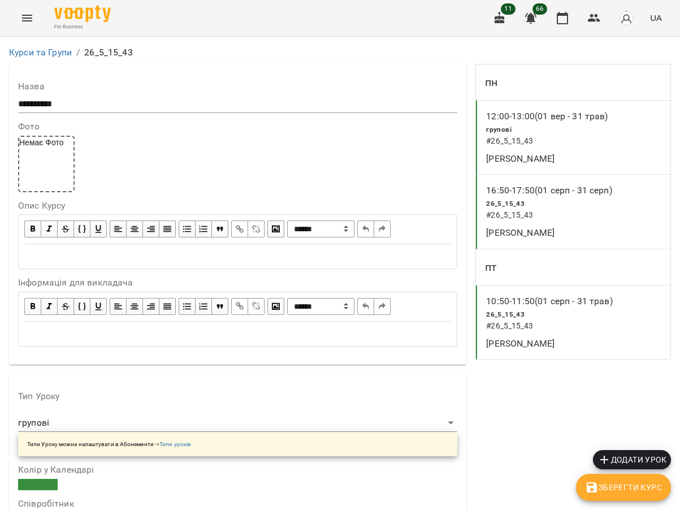
scroll to position [848, 0]
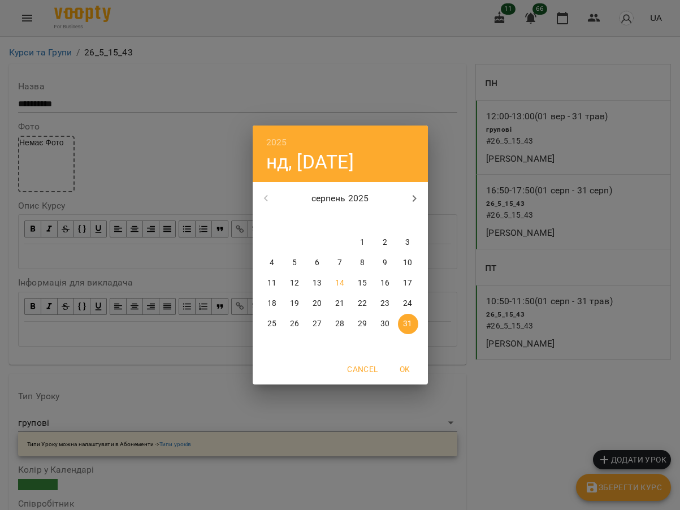
click at [412, 194] on icon "button" at bounding box center [414, 199] width 14 height 14
click at [533, 198] on div "2025 нд, серп 31 жовтень 2025 пн вт ср чт пт сб нд 29 30 1 2 3 4 5 6 7 8 9 10 1…" at bounding box center [340, 255] width 680 height 510
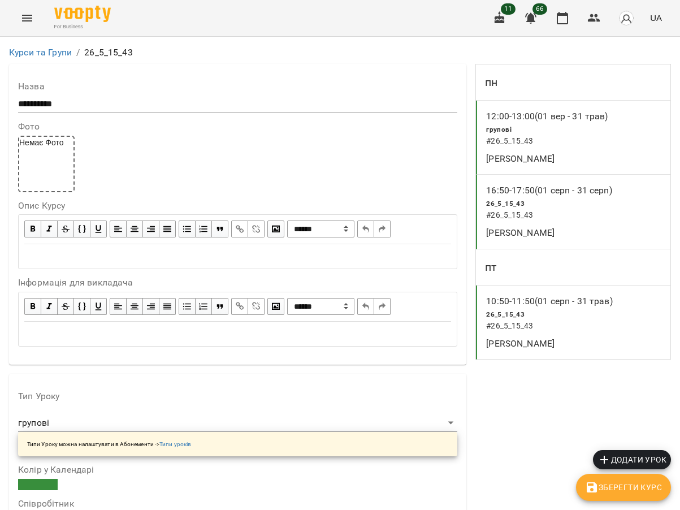
scroll to position [735, 0]
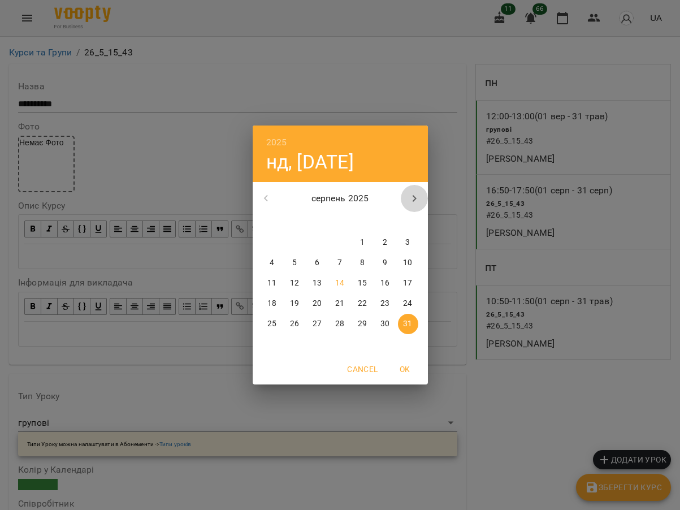
click at [417, 194] on icon "button" at bounding box center [414, 199] width 14 height 14
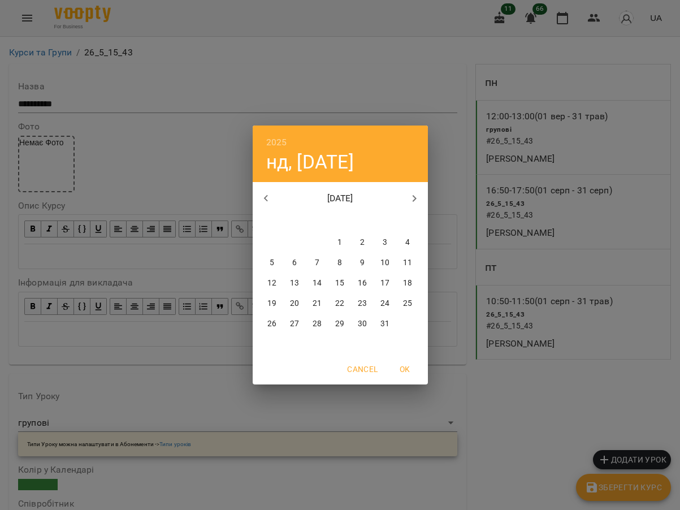
click at [417, 194] on icon "button" at bounding box center [414, 199] width 14 height 14
click at [401, 319] on span "31" at bounding box center [408, 323] width 20 height 11
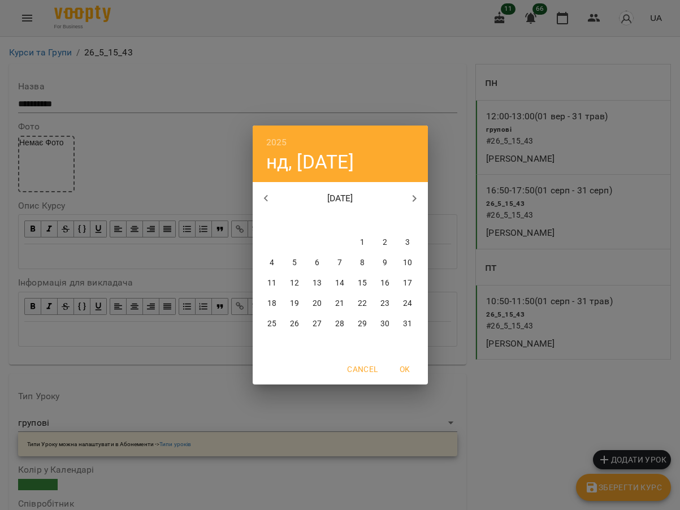
type input "**********"
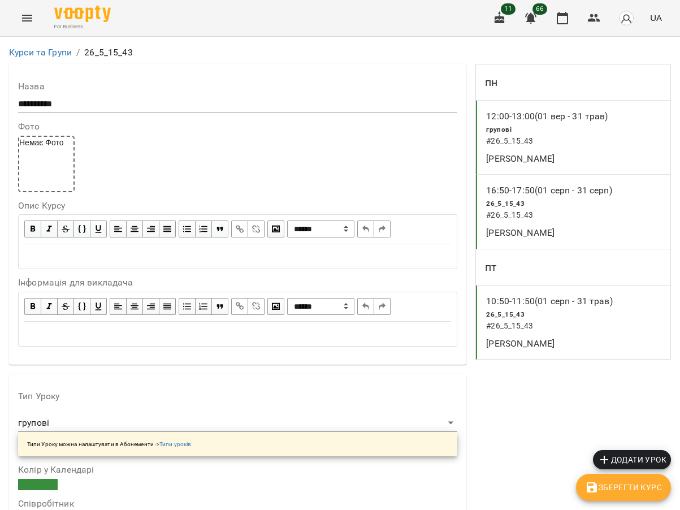
click at [607, 486] on span "Зберегти Курс" at bounding box center [623, 487] width 77 height 14
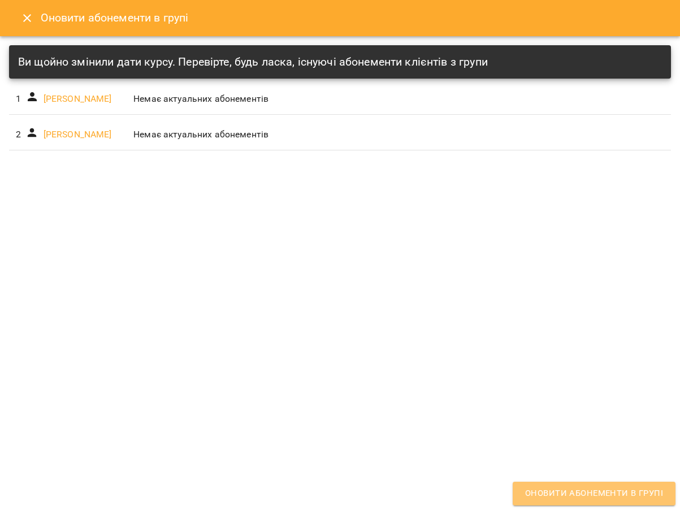
click at [601, 491] on span "Оновити абонементи в групі" at bounding box center [594, 493] width 138 height 15
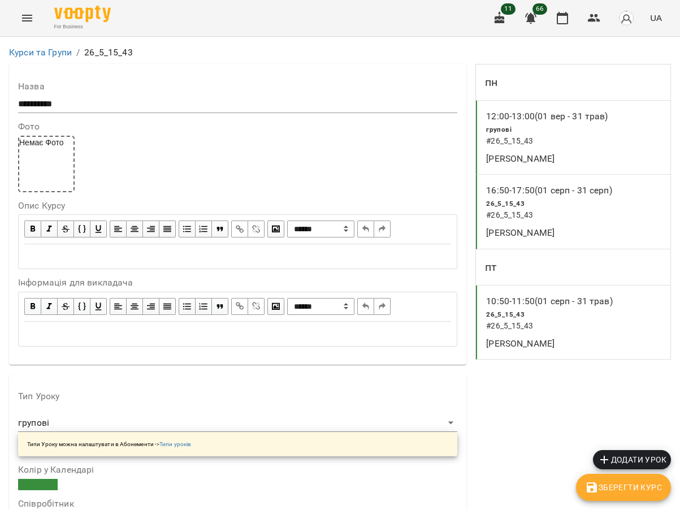
scroll to position [904, 0]
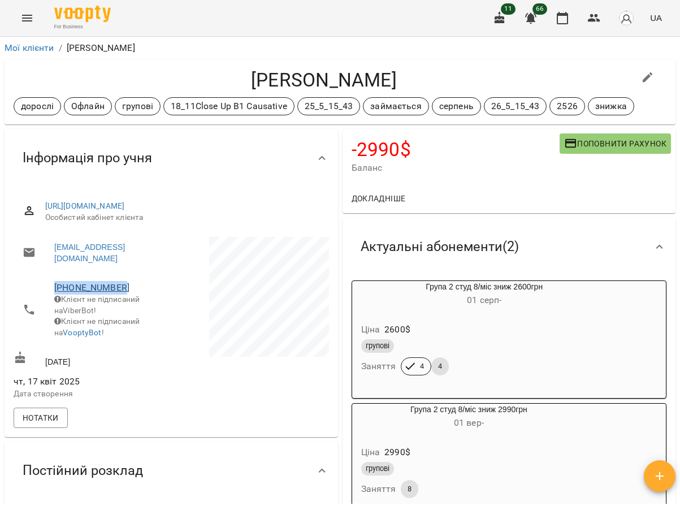
drag, startPoint x: 124, startPoint y: 284, endPoint x: 54, endPoint y: 285, distance: 70.1
click at [54, 285] on span "+380982992207" at bounding box center [107, 288] width 106 height 14
copy link "+380982992207"
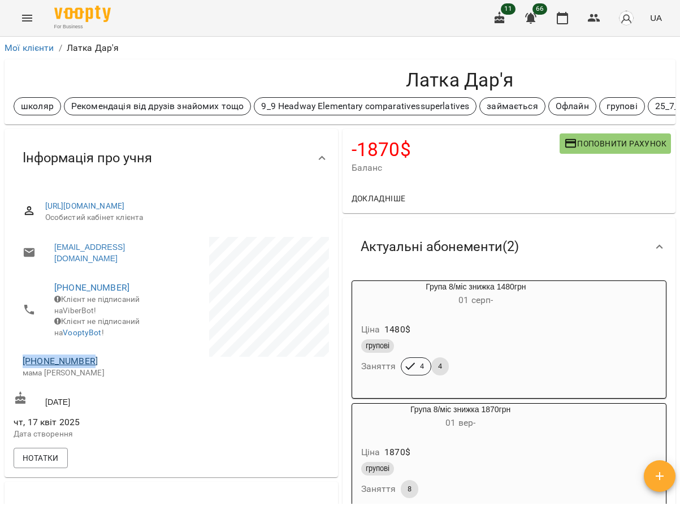
drag, startPoint x: 93, startPoint y: 364, endPoint x: 23, endPoint y: 372, distance: 70.4
click at [23, 368] on span "[PHONE_NUMBER]" at bounding box center [91, 361] width 137 height 14
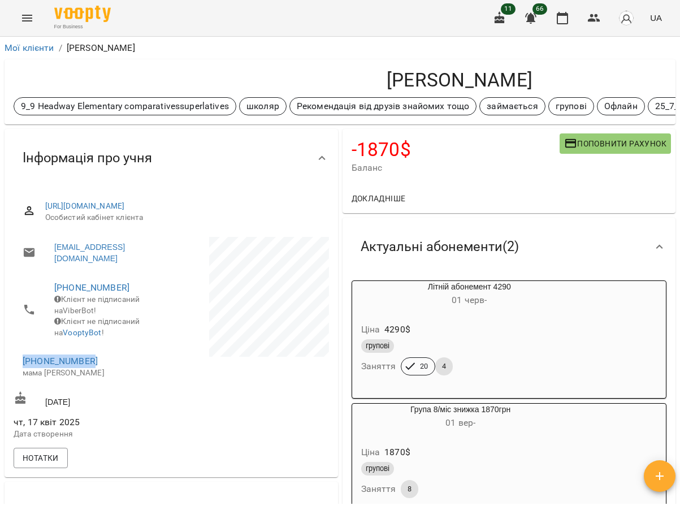
drag, startPoint x: 99, startPoint y: 363, endPoint x: 18, endPoint y: 370, distance: 81.7
click at [18, 370] on li "[PHONE_NUMBER] мама [PERSON_NAME]" at bounding box center [91, 366] width 155 height 40
copy link "[PHONE_NUMBER]"
